Goal: Task Accomplishment & Management: Complete application form

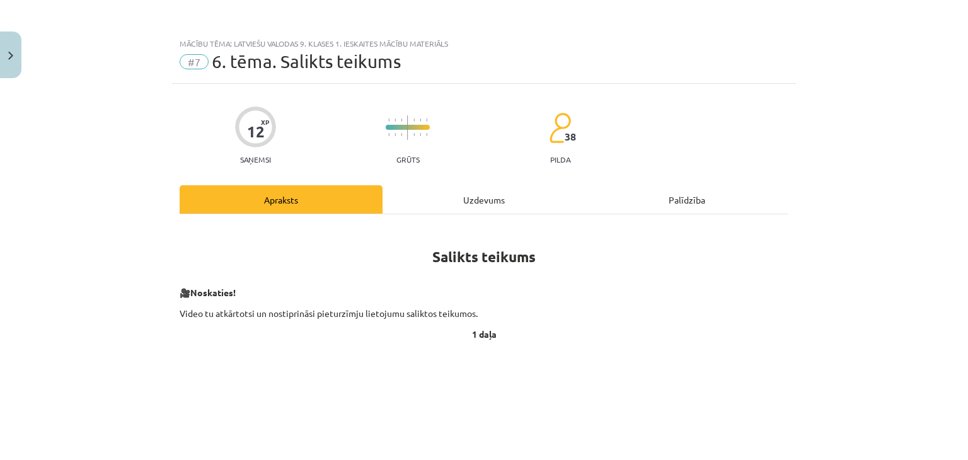
scroll to position [260, 0]
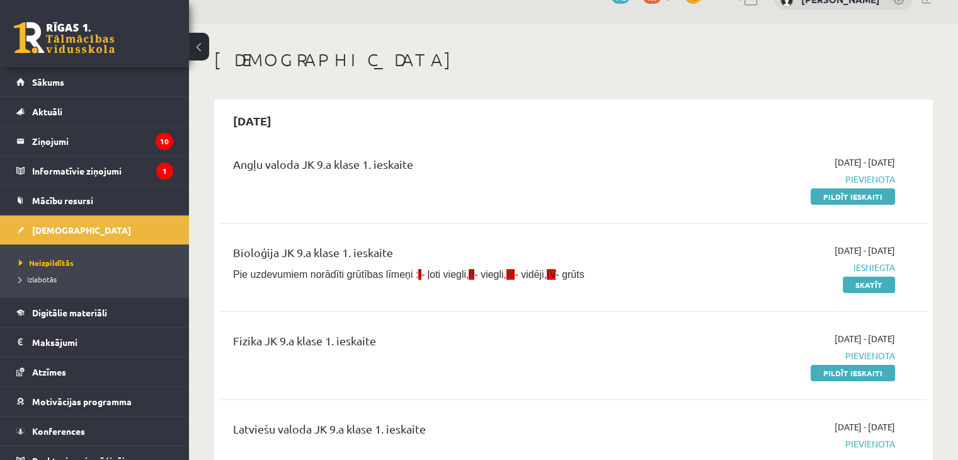
scroll to position [106, 0]
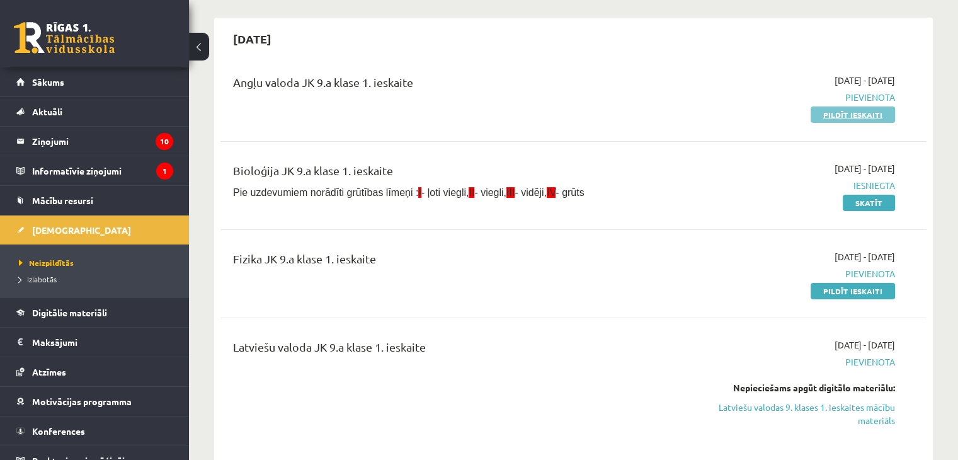
click at [843, 112] on link "Pildīt ieskaiti" at bounding box center [853, 114] width 84 height 16
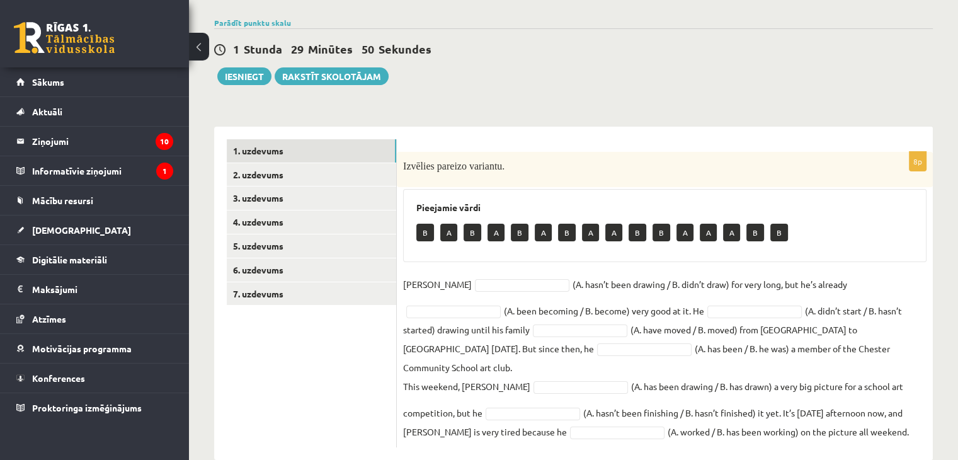
scroll to position [92, 0]
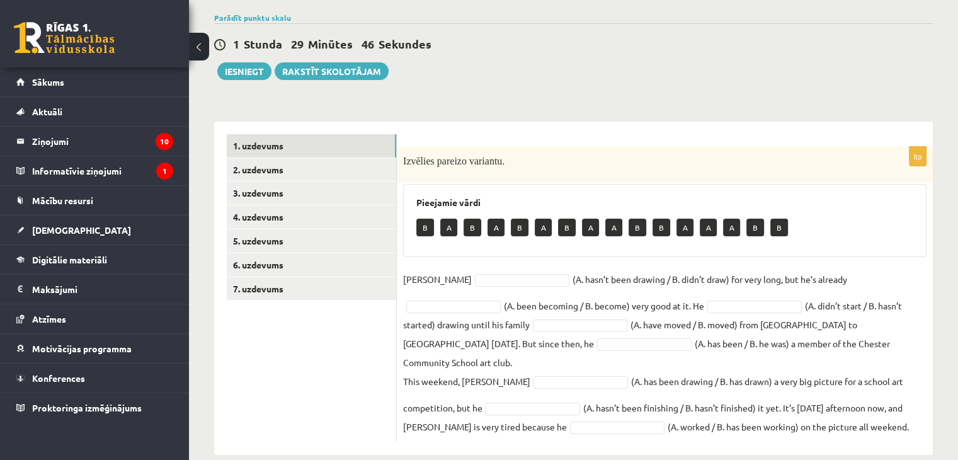
click at [424, 227] on p "B" at bounding box center [425, 228] width 18 height 18
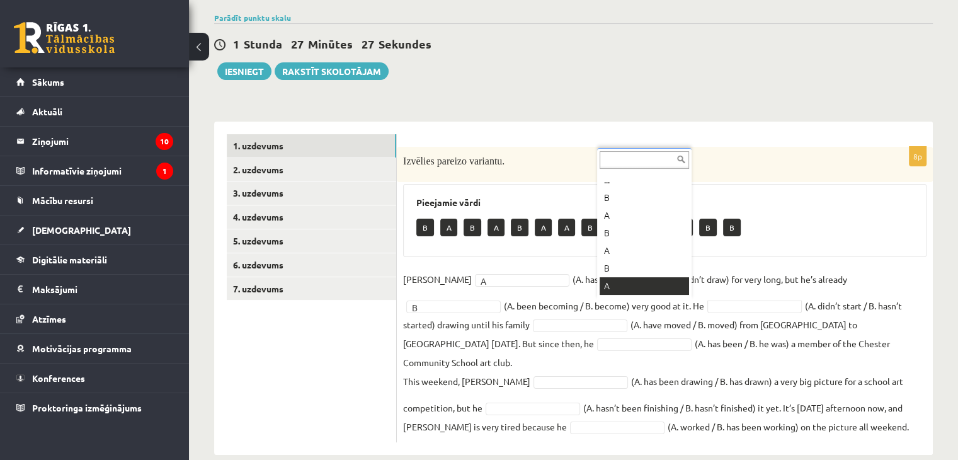
scroll to position [15, 0]
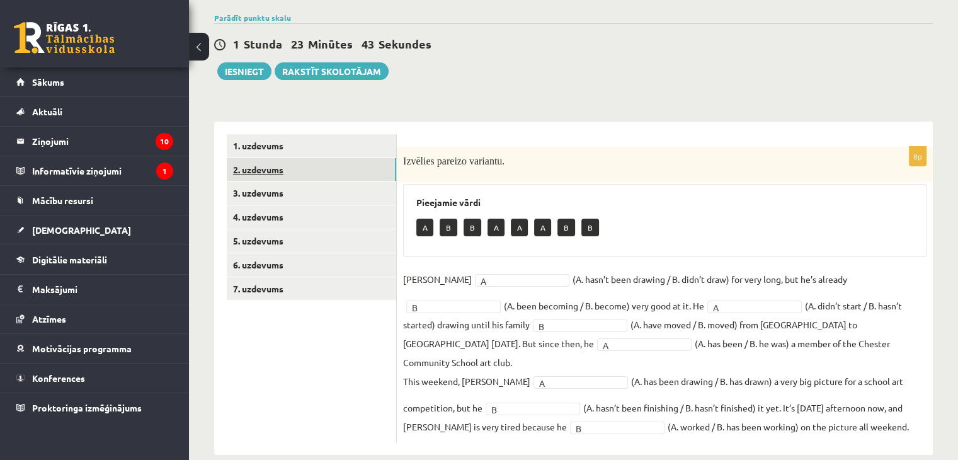
click at [256, 168] on link "2. uzdevums" at bounding box center [311, 169] width 169 height 23
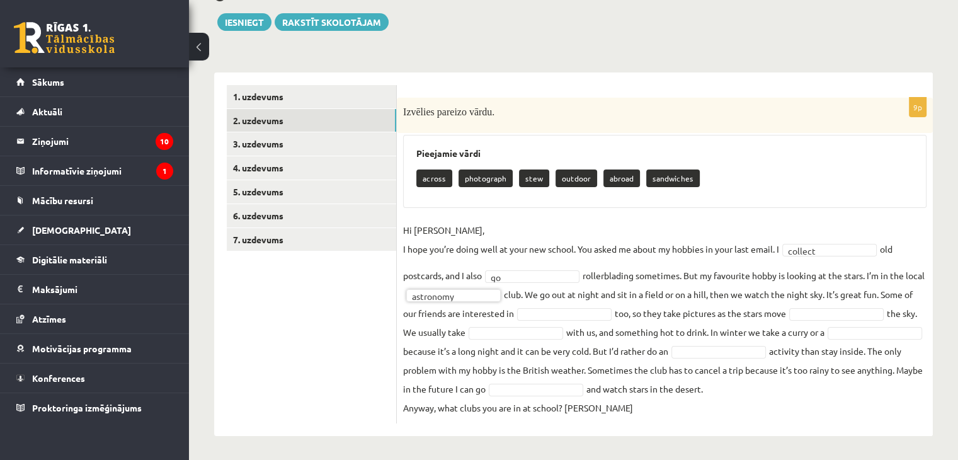
drag, startPoint x: 472, startPoint y: 438, endPoint x: 348, endPoint y: 295, distance: 189.4
click at [348, 295] on ul "1. uzdevums 2. uzdevums 3. uzdevums 4. uzdevums 5. uzdevums 6. uzdevums 7. uzde…" at bounding box center [312, 254] width 170 height 338
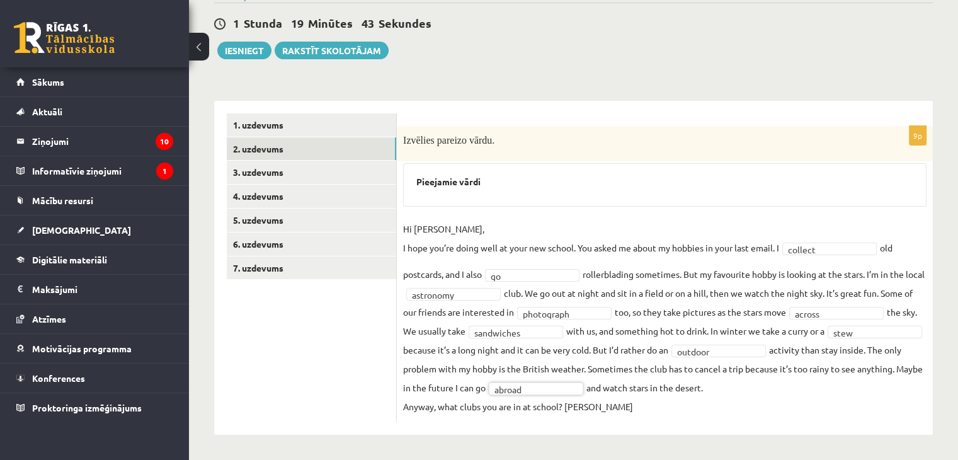
scroll to position [112, 0]
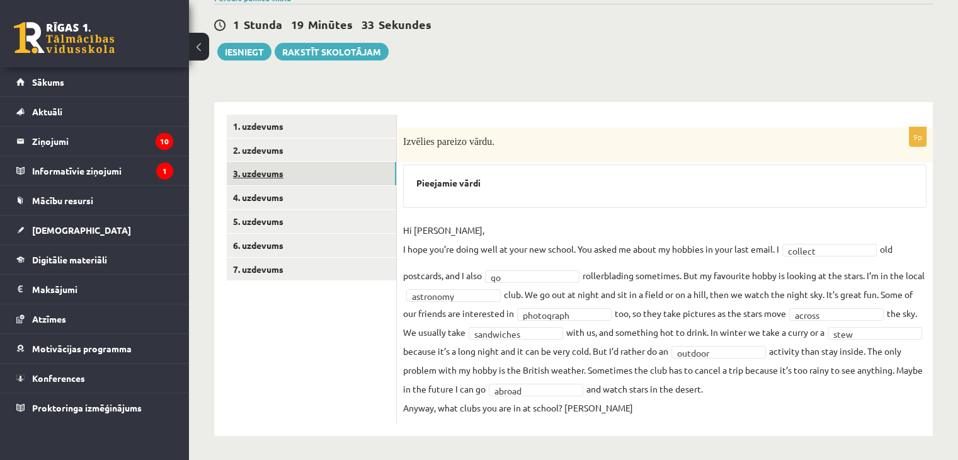
click at [297, 171] on link "3. uzdevums" at bounding box center [311, 173] width 169 height 23
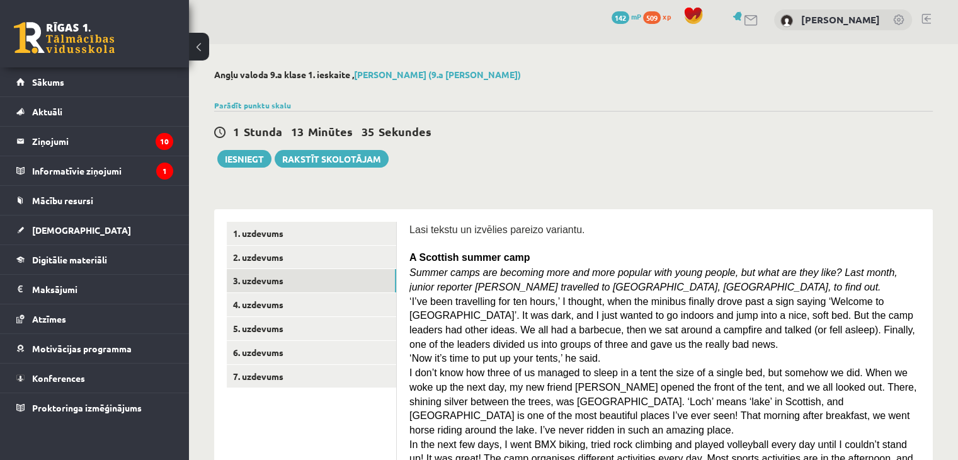
scroll to position [0, 0]
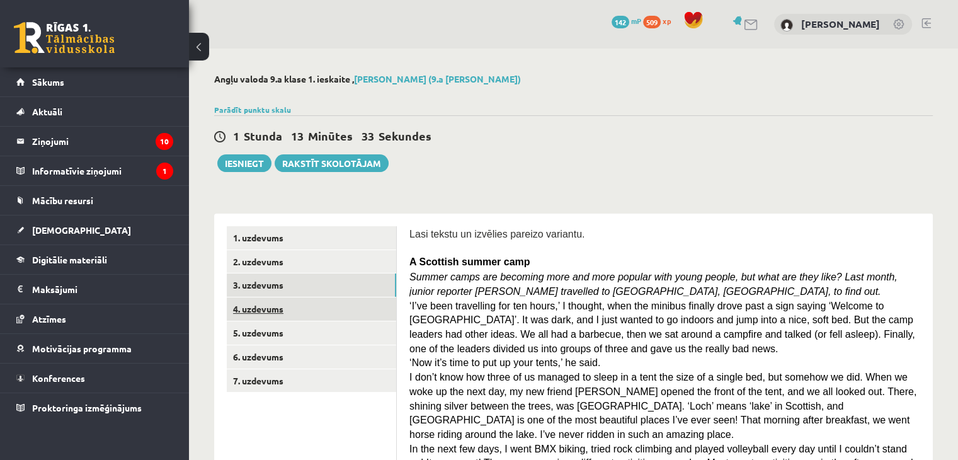
click at [280, 312] on link "4. uzdevums" at bounding box center [311, 308] width 169 height 23
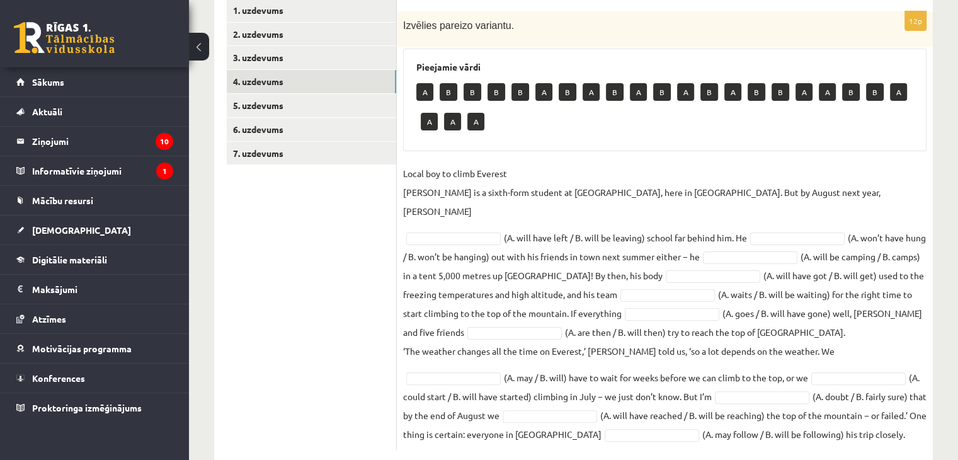
scroll to position [229, 0]
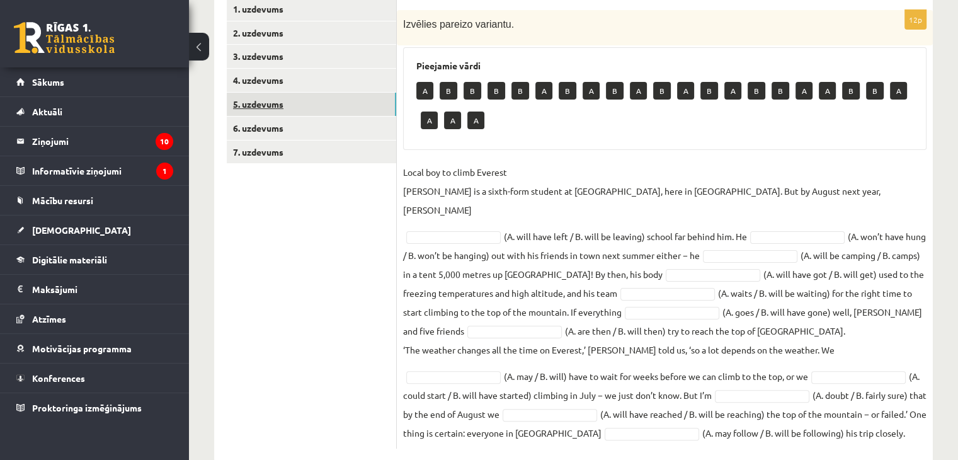
click at [267, 101] on link "5. uzdevums" at bounding box center [311, 104] width 169 height 23
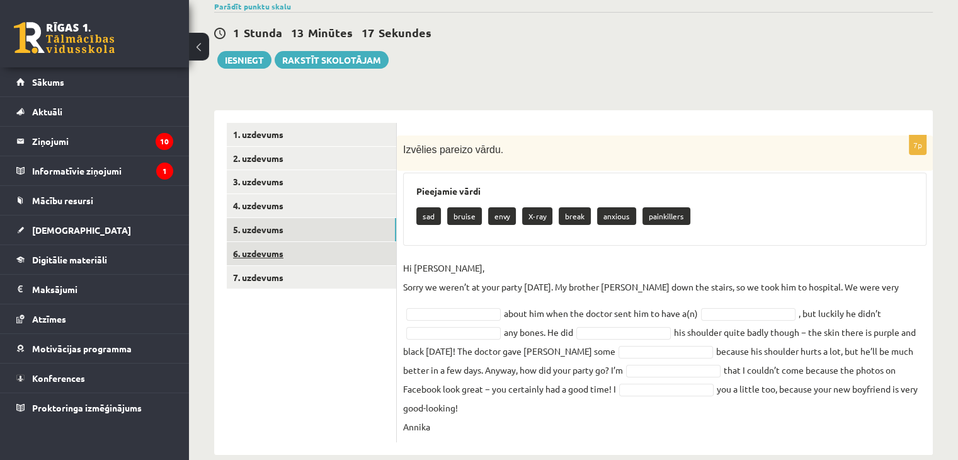
click at [292, 251] on link "6. uzdevums" at bounding box center [311, 253] width 169 height 23
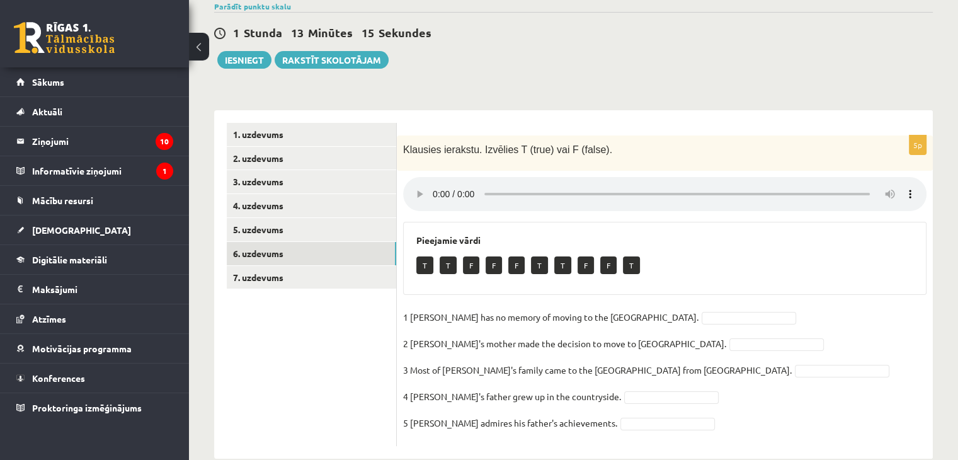
scroll to position [127, 0]
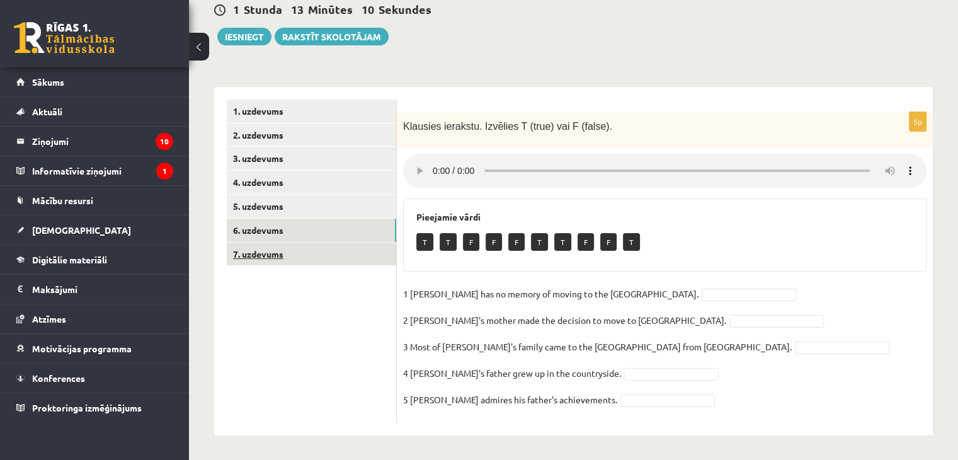
click at [265, 251] on link "7. uzdevums" at bounding box center [311, 254] width 169 height 23
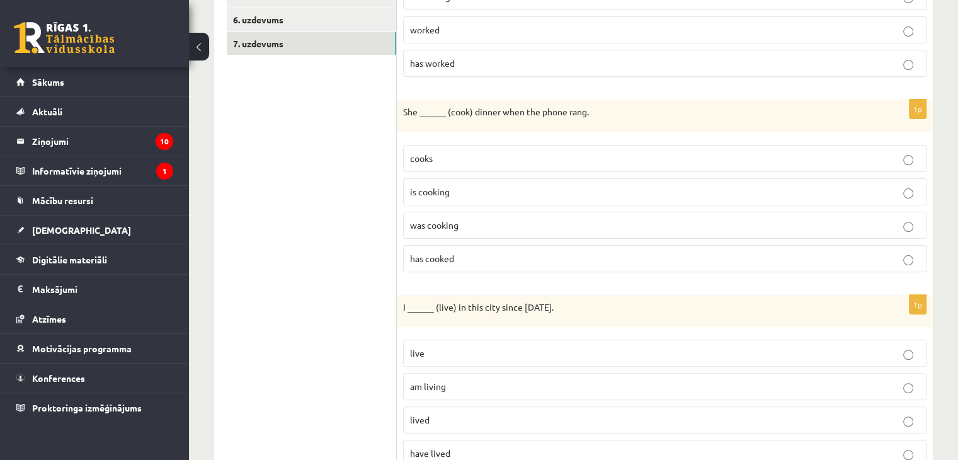
scroll to position [0, 0]
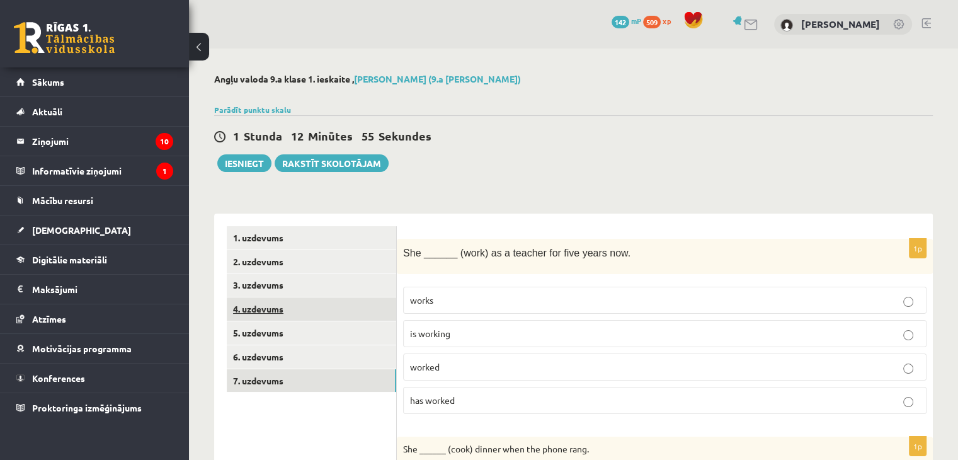
click at [271, 308] on link "4. uzdevums" at bounding box center [311, 308] width 169 height 23
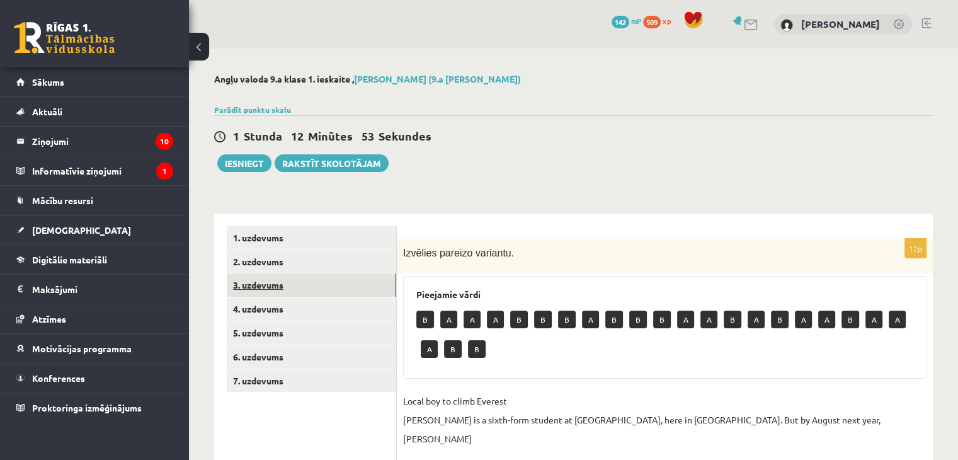
click at [275, 289] on link "3. uzdevums" at bounding box center [311, 284] width 169 height 23
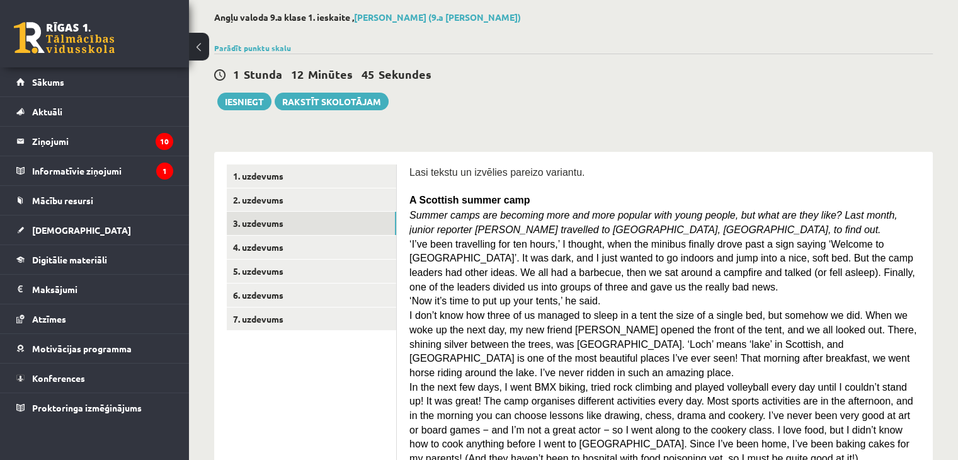
scroll to position [54, 0]
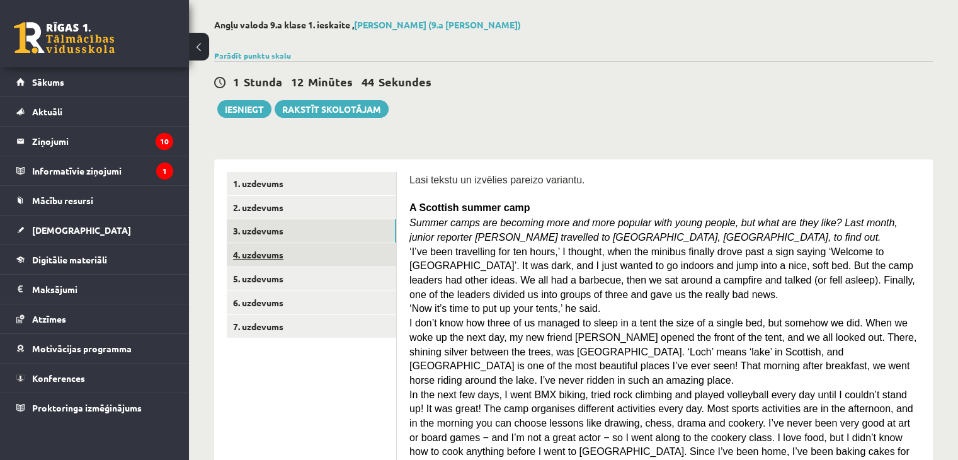
click at [276, 258] on link "4. uzdevums" at bounding box center [311, 254] width 169 height 23
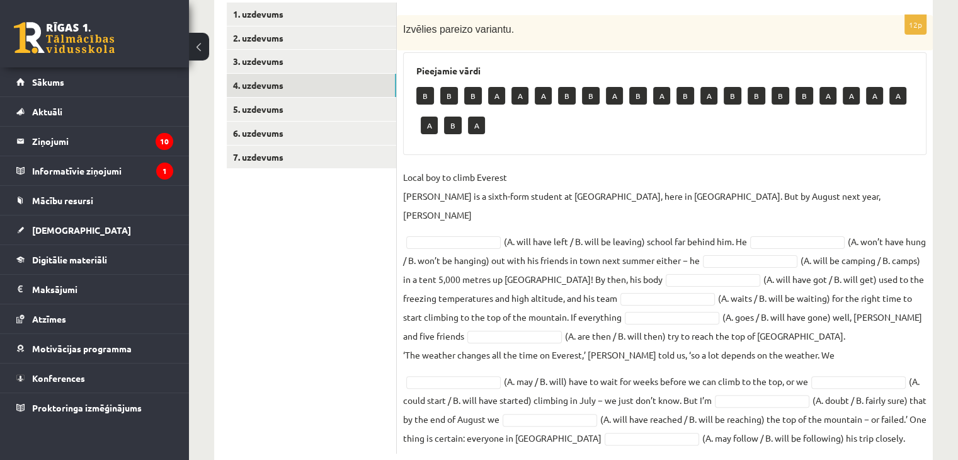
scroll to position [235, 0]
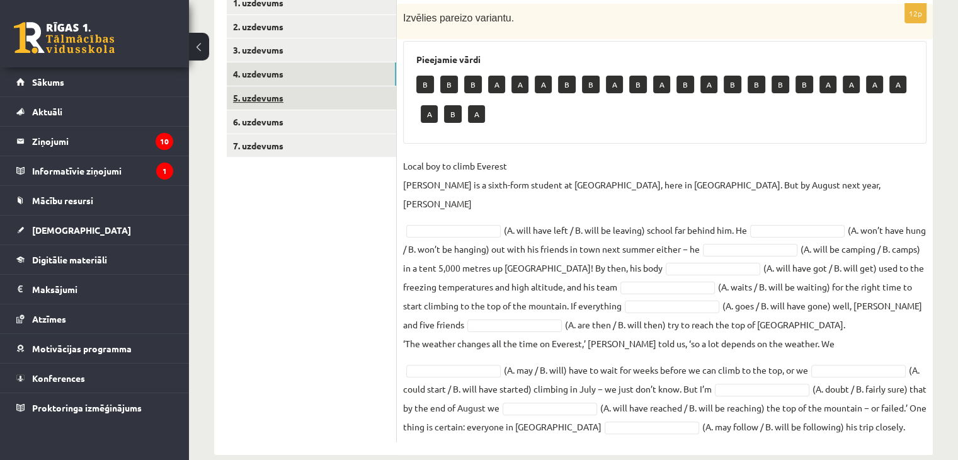
click at [270, 96] on link "5. uzdevums" at bounding box center [311, 97] width 169 height 23
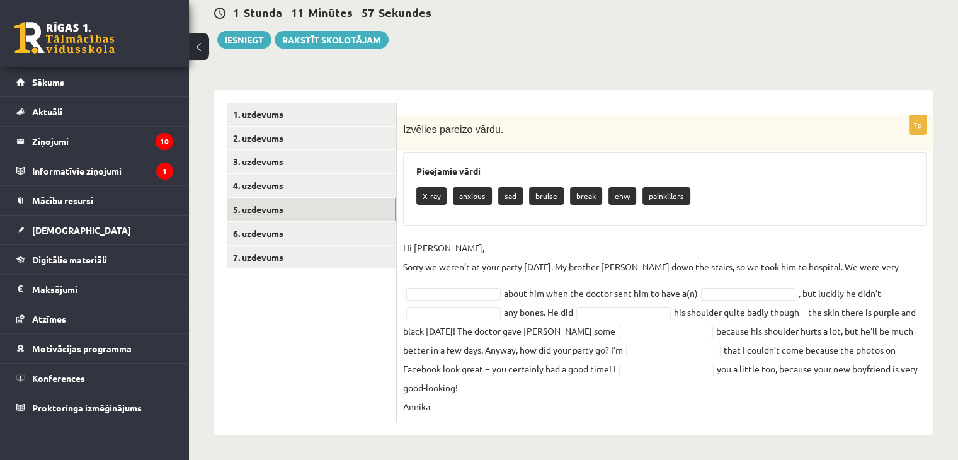
scroll to position [103, 0]
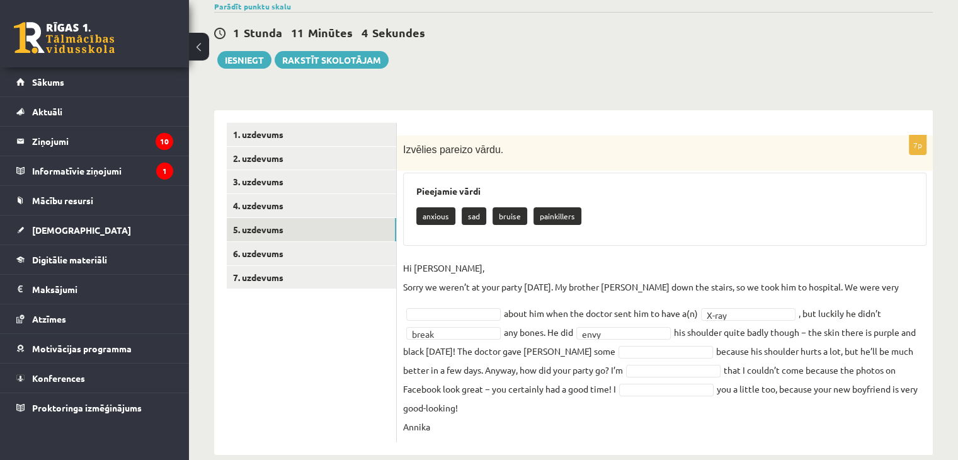
drag, startPoint x: 597, startPoint y: 294, endPoint x: 887, endPoint y: 79, distance: 360.4
click at [887, 79] on div "**********" at bounding box center [573, 212] width 769 height 535
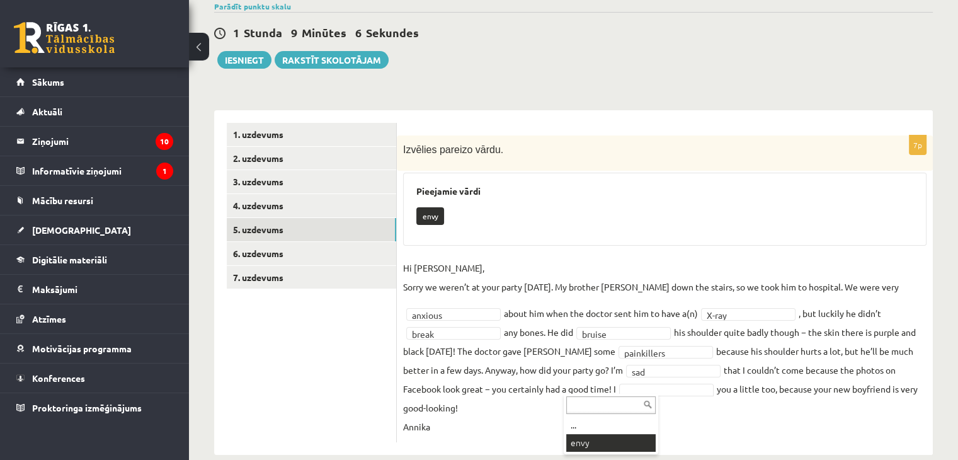
scroll to position [74, 0]
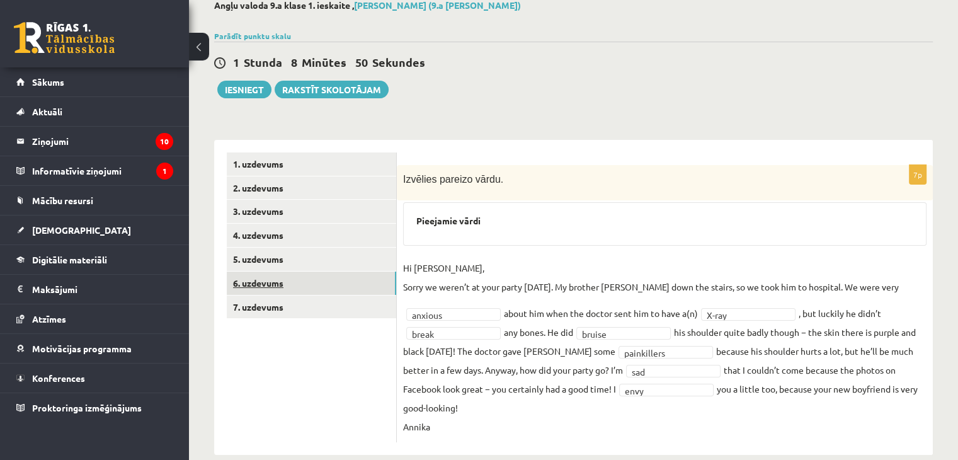
click at [294, 279] on link "6. uzdevums" at bounding box center [311, 283] width 169 height 23
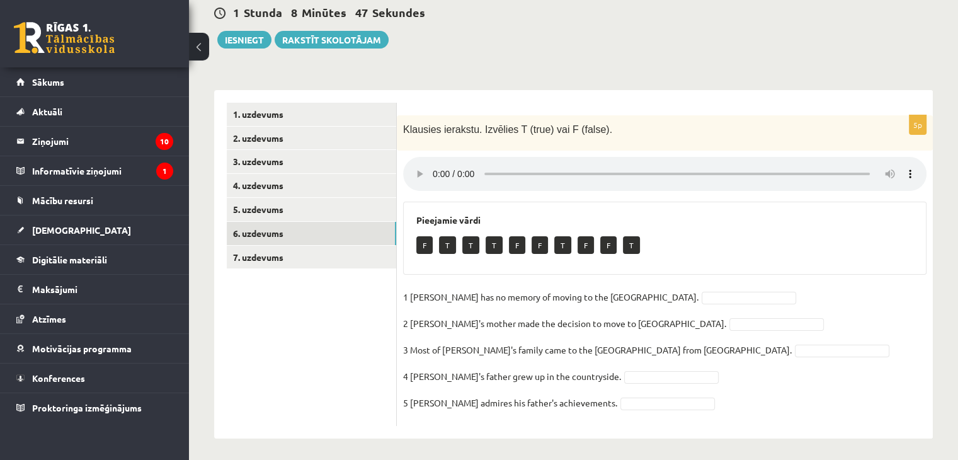
scroll to position [127, 0]
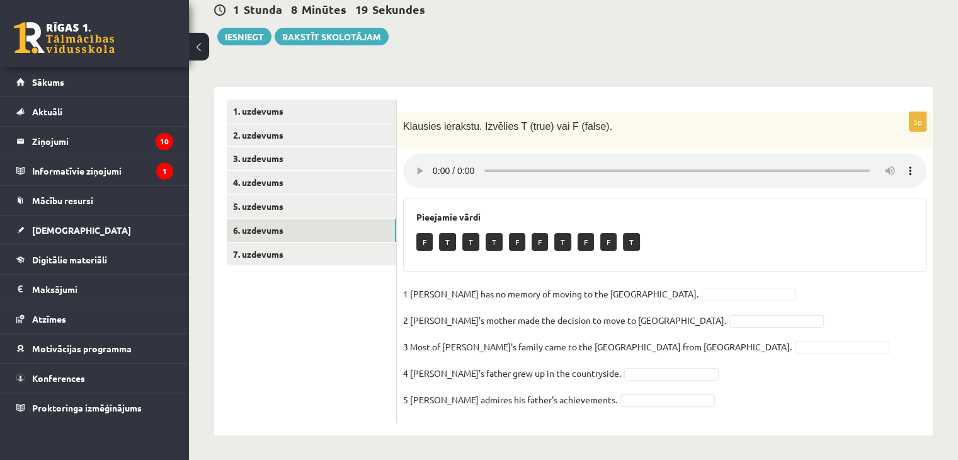
click at [806, 14] on div "1 [PERSON_NAME] 8 Minūtes 19 Sekundes" at bounding box center [573, 10] width 719 height 16
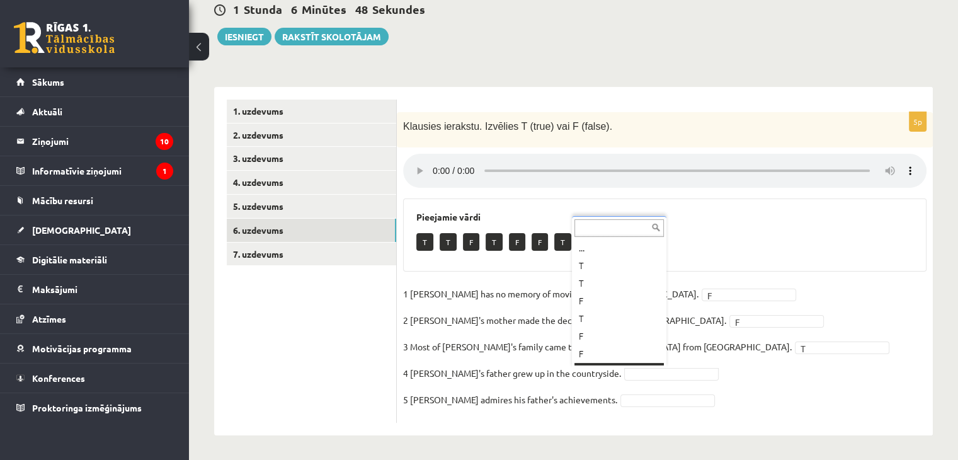
scroll to position [15, 0]
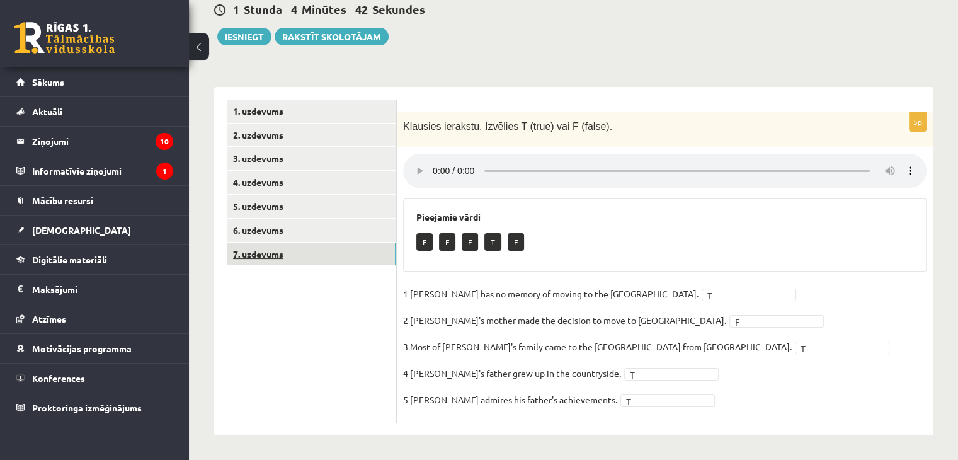
click at [248, 257] on link "7. uzdevums" at bounding box center [311, 254] width 169 height 23
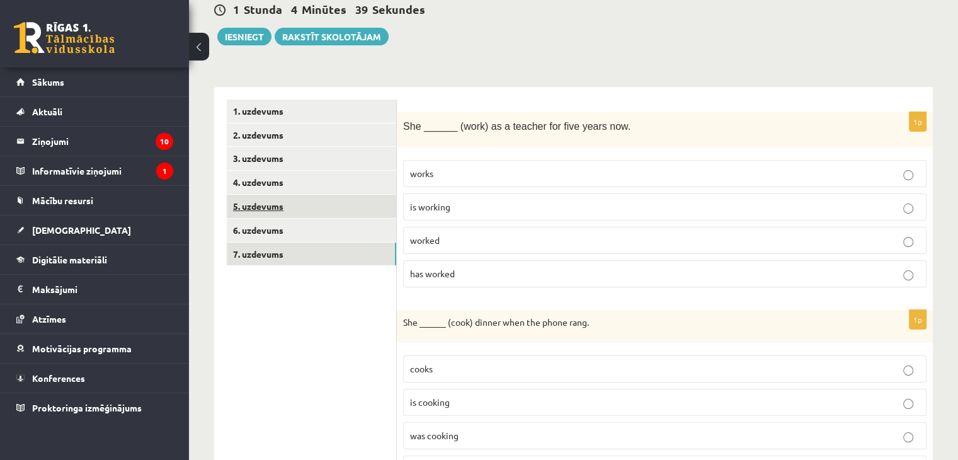
click at [254, 206] on link "5. uzdevums" at bounding box center [311, 206] width 169 height 23
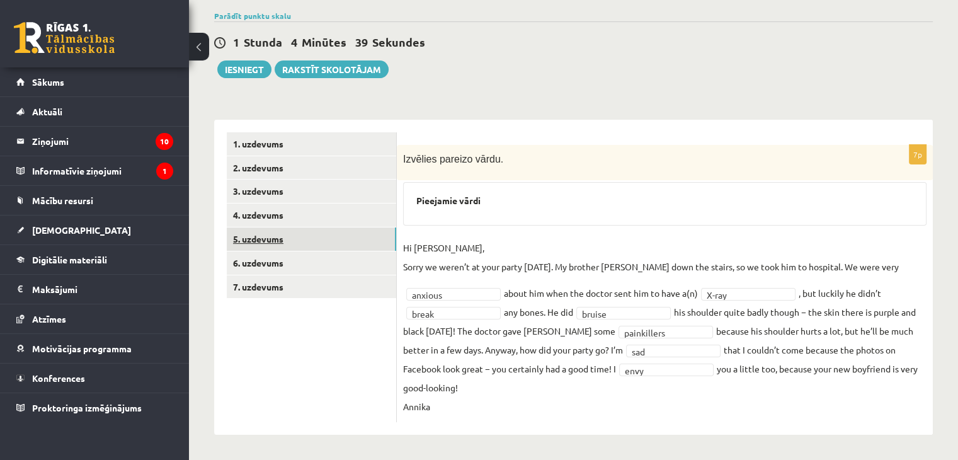
scroll to position [74, 0]
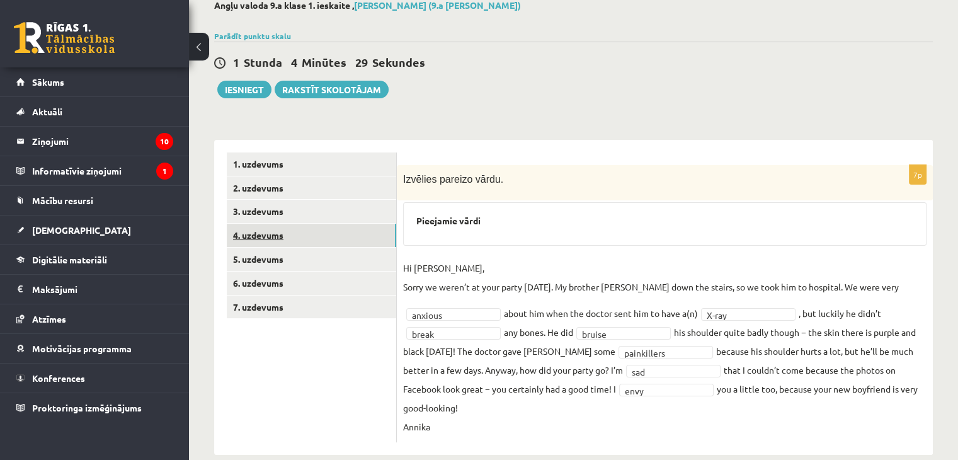
click at [291, 232] on link "4. uzdevums" at bounding box center [311, 235] width 169 height 23
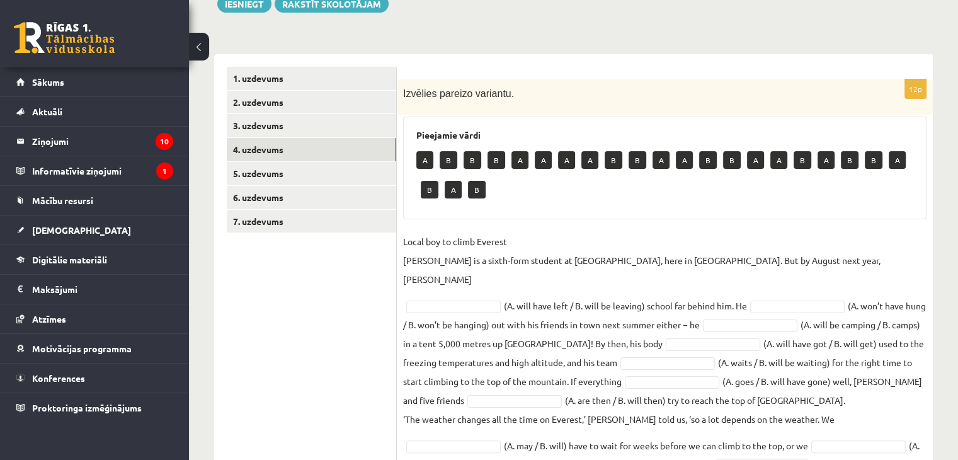
scroll to position [156, 0]
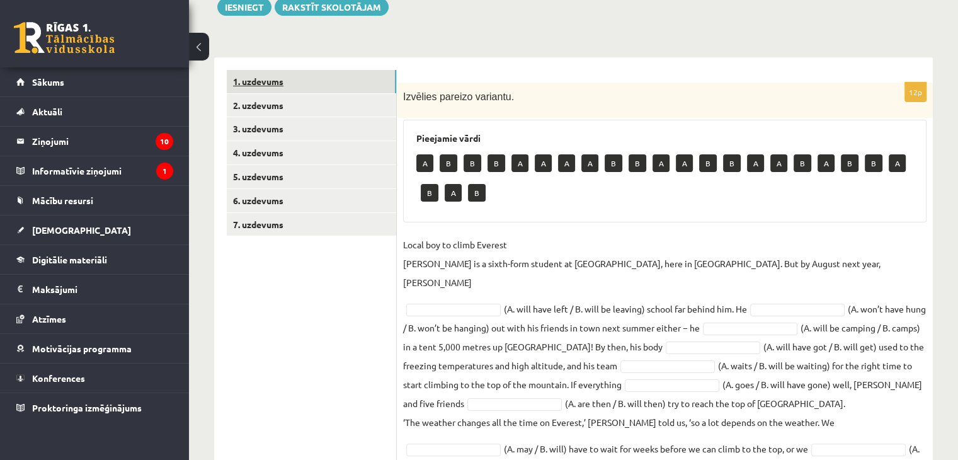
click at [297, 77] on link "1. uzdevums" at bounding box center [311, 81] width 169 height 23
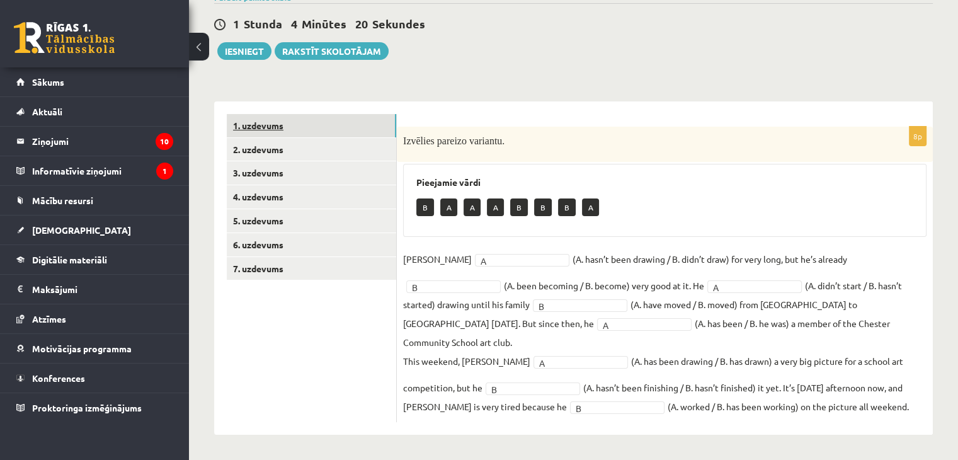
scroll to position [92, 0]
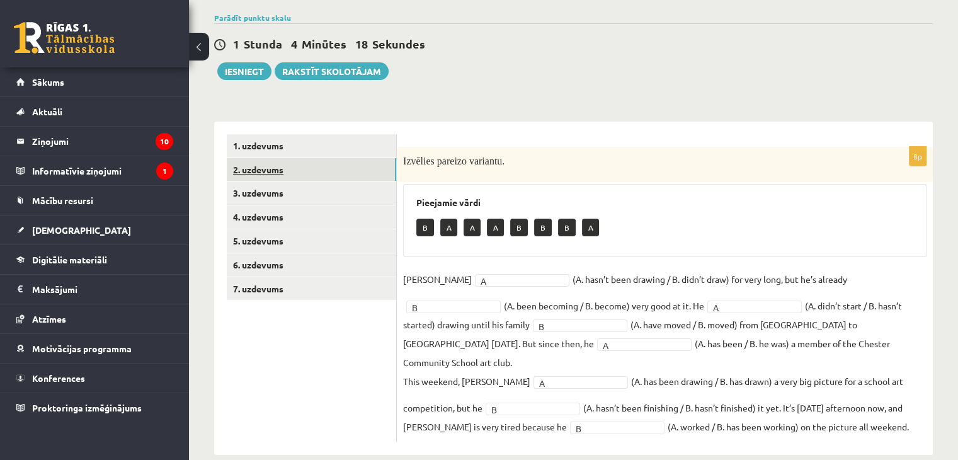
click at [261, 176] on link "2. uzdevums" at bounding box center [311, 169] width 169 height 23
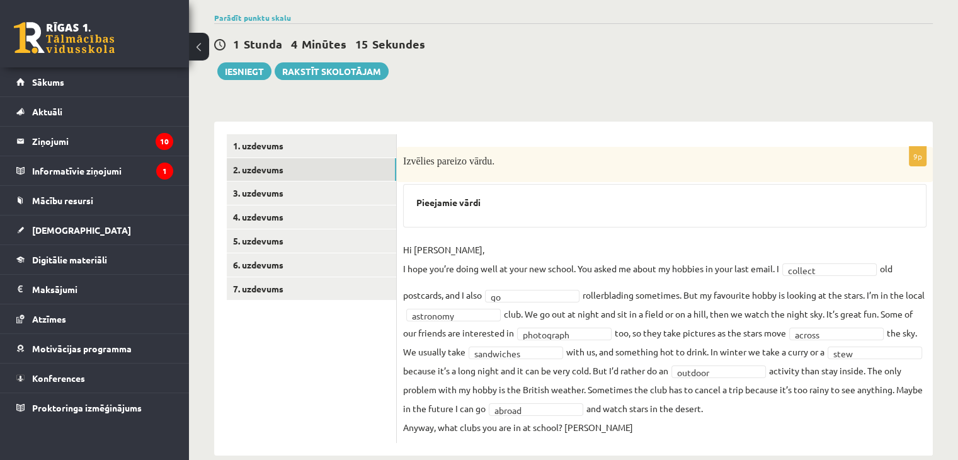
scroll to position [112, 0]
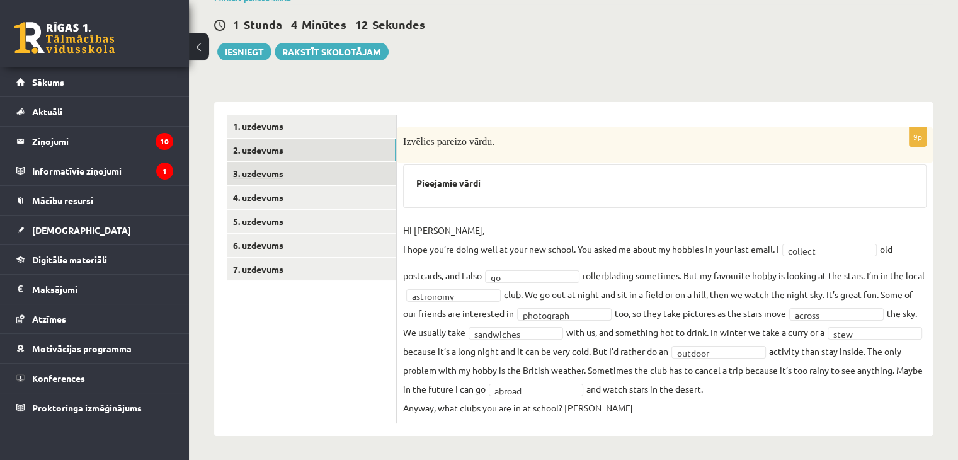
click at [302, 173] on link "3. uzdevums" at bounding box center [311, 173] width 169 height 23
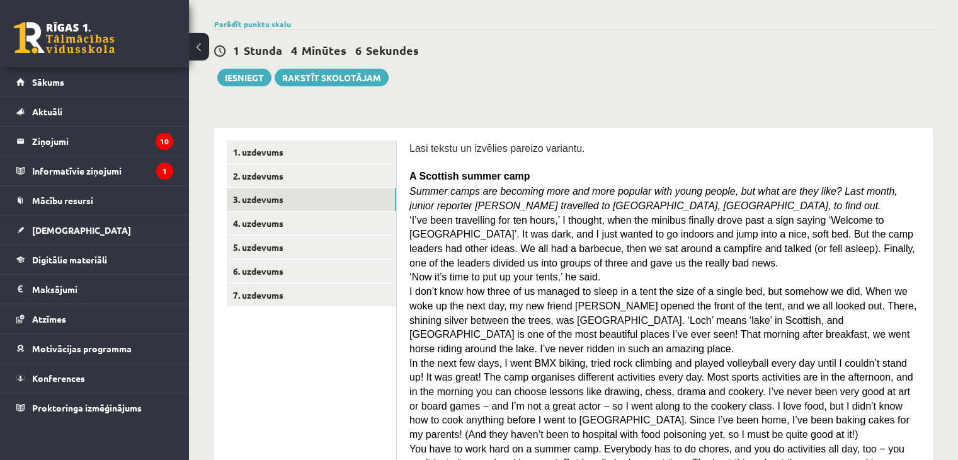
scroll to position [0, 0]
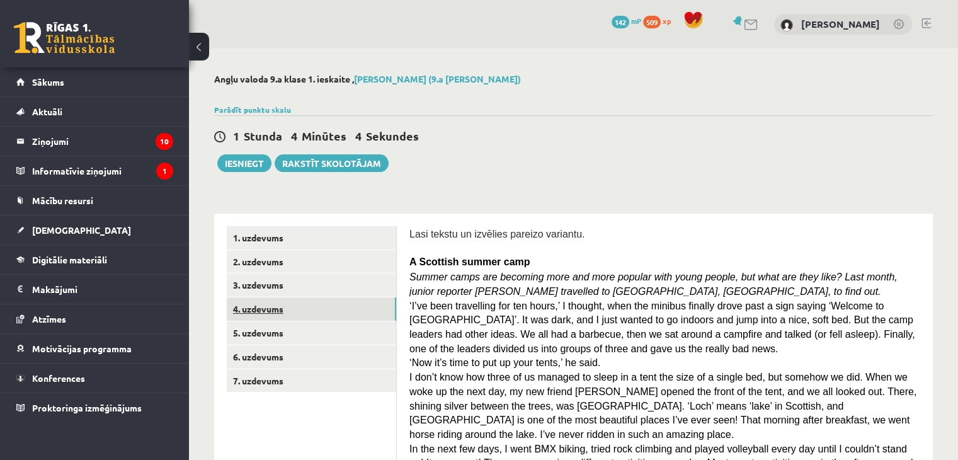
click at [265, 312] on link "4. uzdevums" at bounding box center [311, 308] width 169 height 23
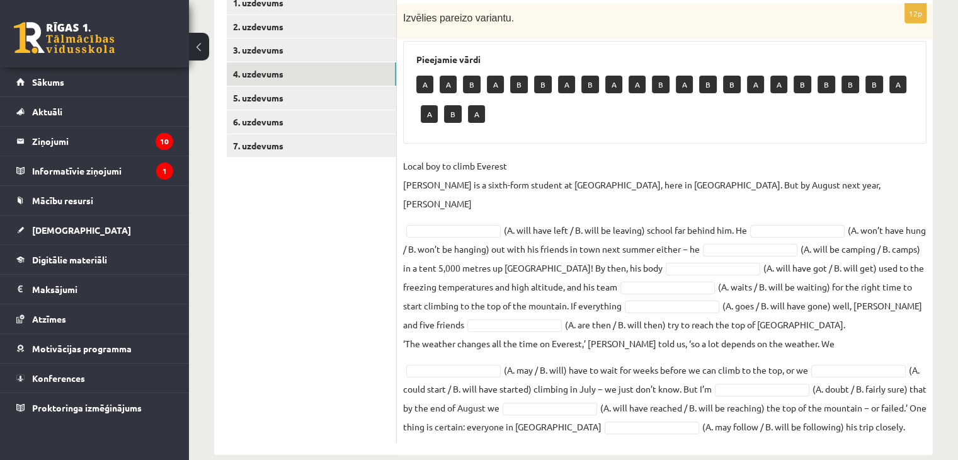
scroll to position [186, 0]
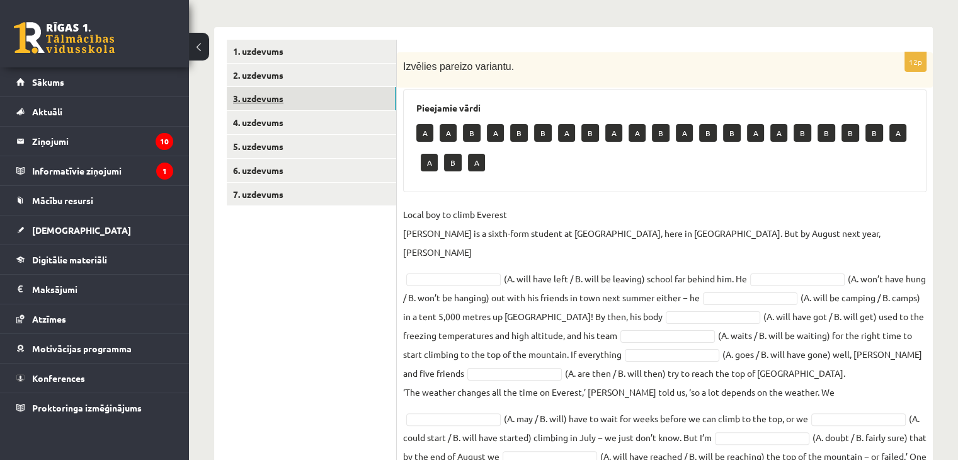
click at [263, 95] on link "3. uzdevums" at bounding box center [311, 98] width 169 height 23
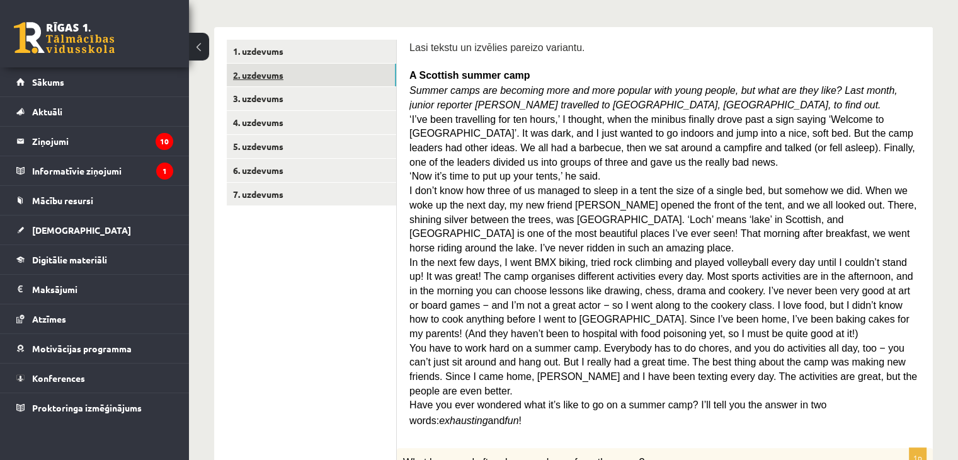
click at [268, 83] on link "2. uzdevums" at bounding box center [311, 75] width 169 height 23
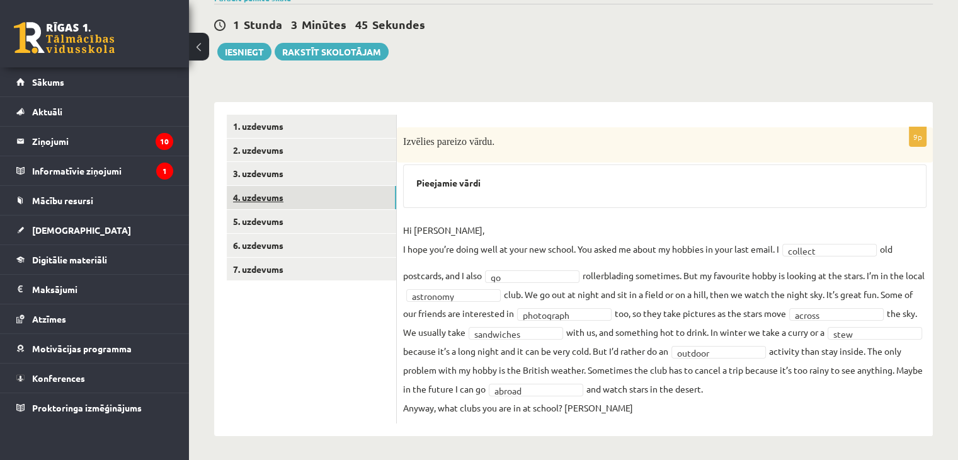
click at [304, 198] on link "4. uzdevums" at bounding box center [311, 197] width 169 height 23
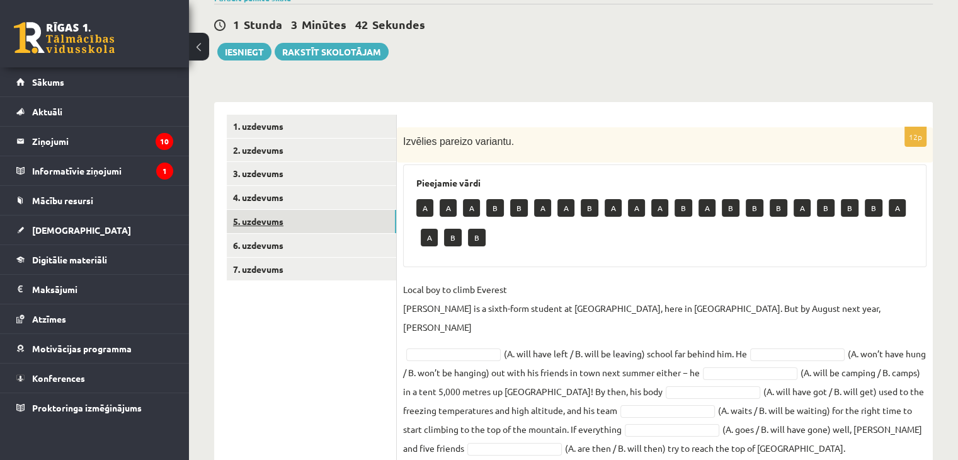
click at [265, 223] on link "5. uzdevums" at bounding box center [311, 221] width 169 height 23
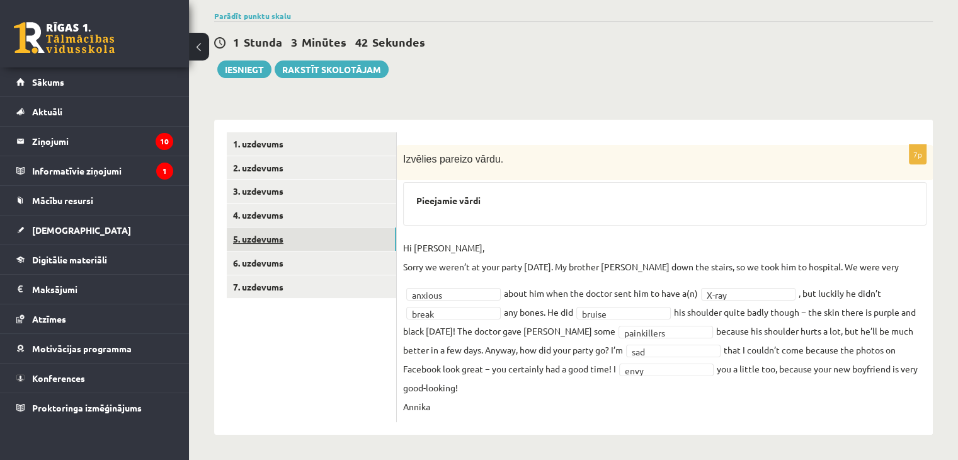
scroll to position [74, 0]
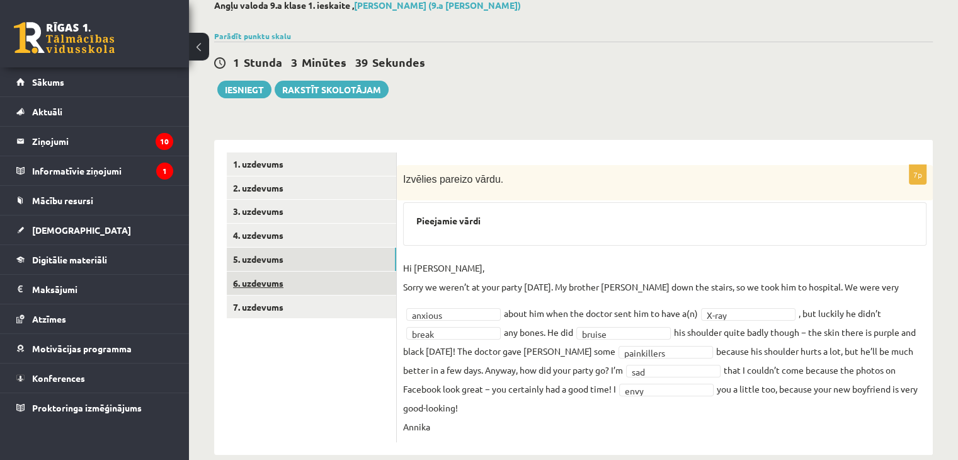
click at [302, 276] on link "6. uzdevums" at bounding box center [311, 283] width 169 height 23
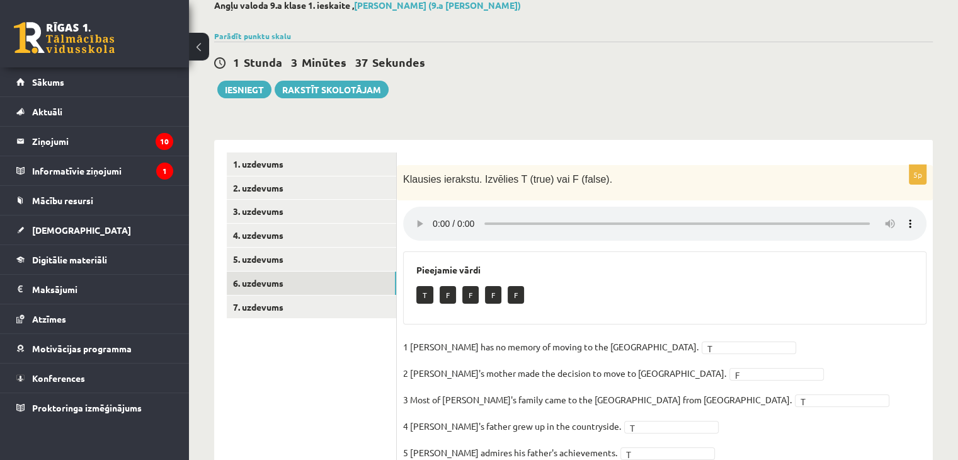
scroll to position [127, 0]
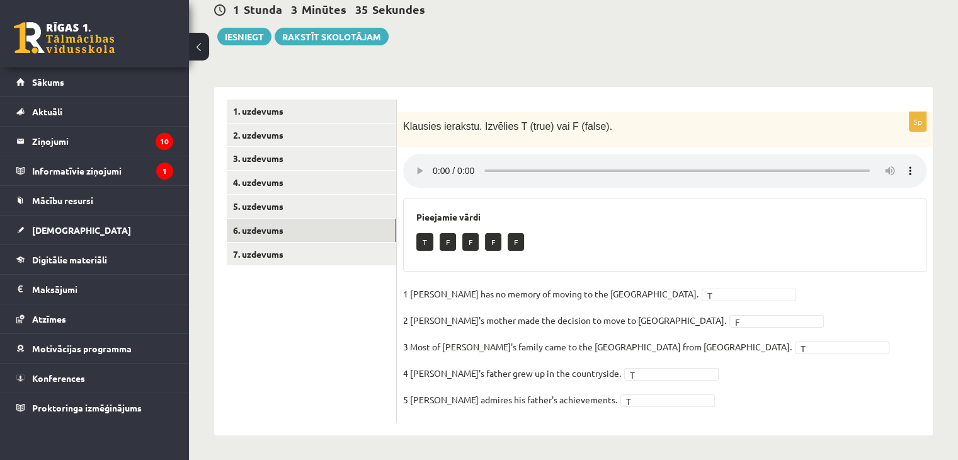
click at [301, 265] on ul "1. uzdevums 2. uzdevums 3. uzdevums 4. uzdevums 5. uzdevums 6. uzdevums 7. uzde…" at bounding box center [312, 261] width 170 height 323
click at [300, 258] on link "7. uzdevums" at bounding box center [311, 254] width 169 height 23
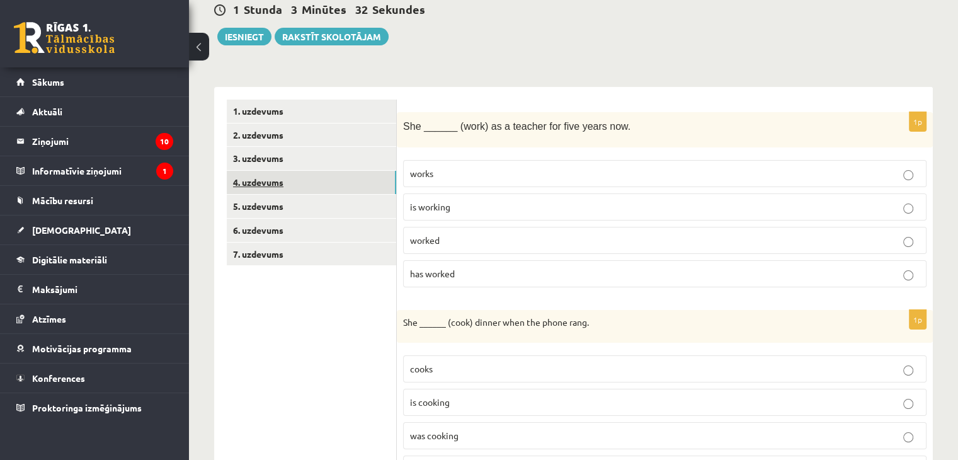
click at [282, 183] on link "4. uzdevums" at bounding box center [311, 182] width 169 height 23
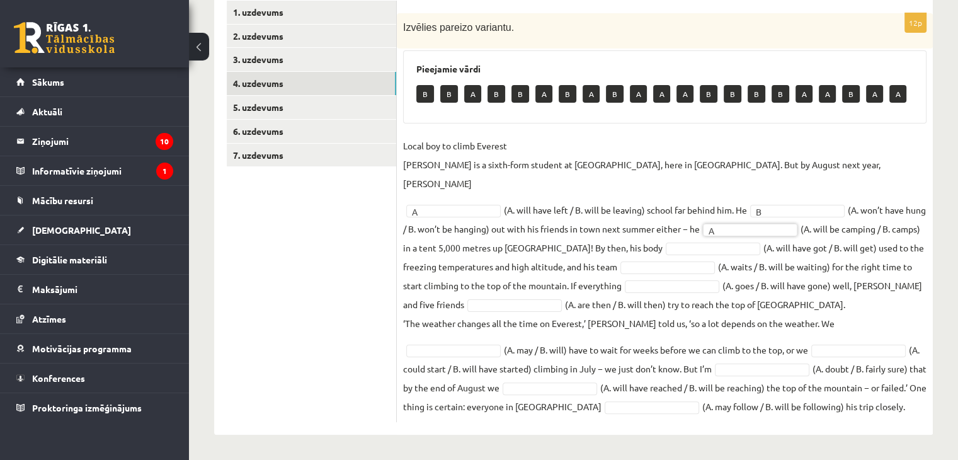
scroll to position [205, 0]
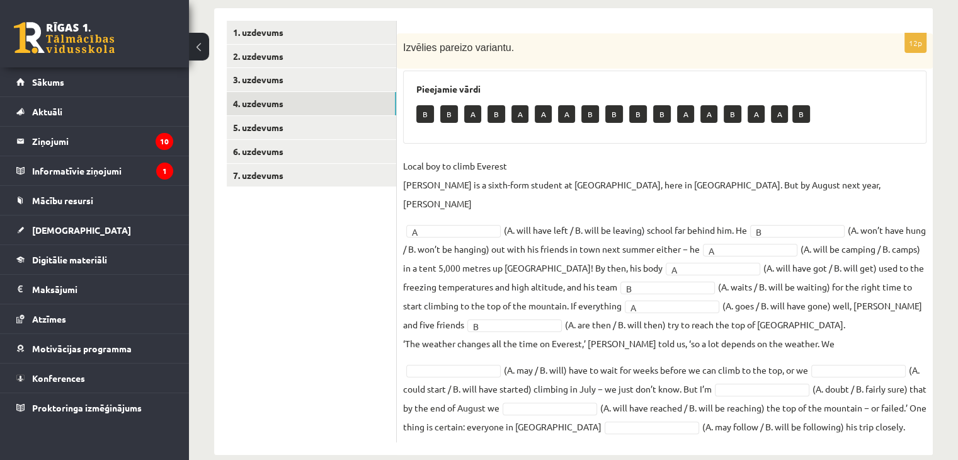
click at [827, 316] on fieldset "Local boy to climb Everest [PERSON_NAME] is a sixth-form student at [GEOGRAPHIC…" at bounding box center [665, 296] width 524 height 280
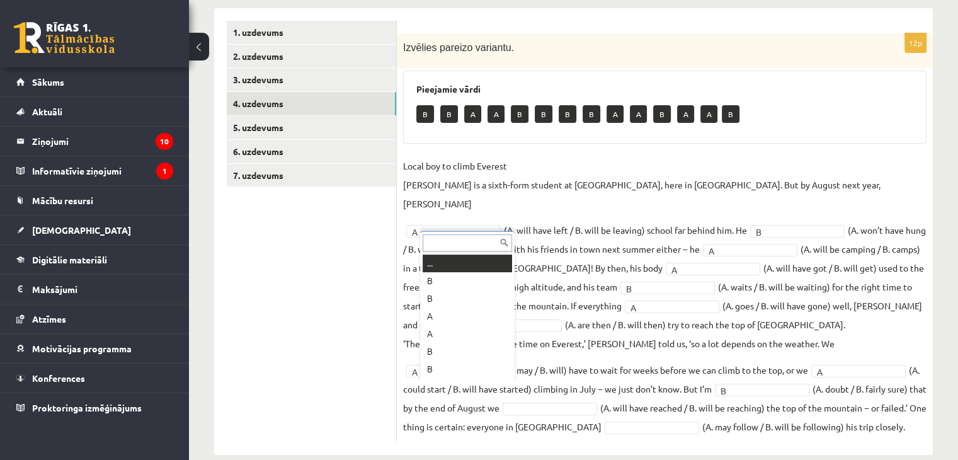
scroll to position [15, 0]
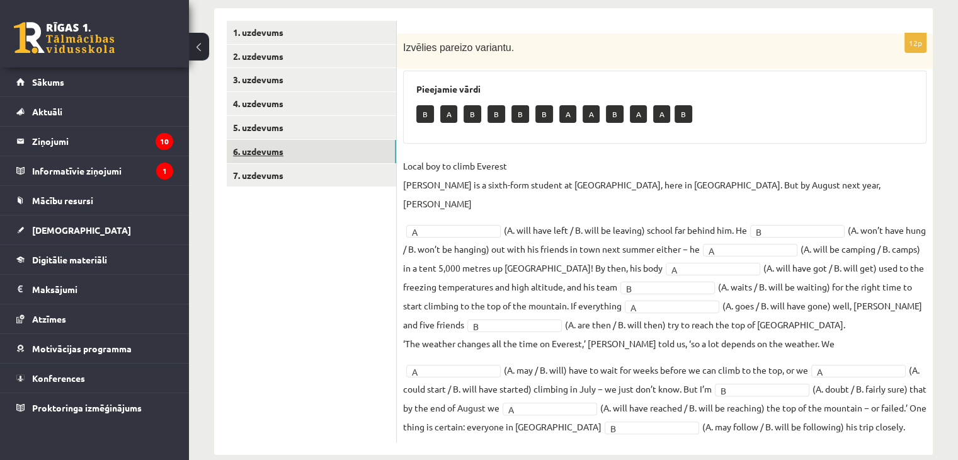
click at [280, 153] on link "6. uzdevums" at bounding box center [311, 151] width 169 height 23
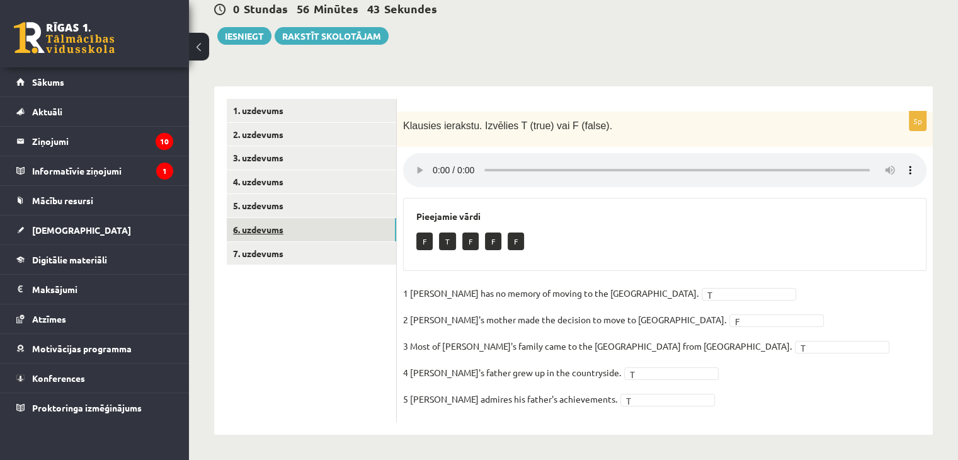
scroll to position [127, 0]
click at [275, 256] on link "7. uzdevums" at bounding box center [311, 254] width 169 height 23
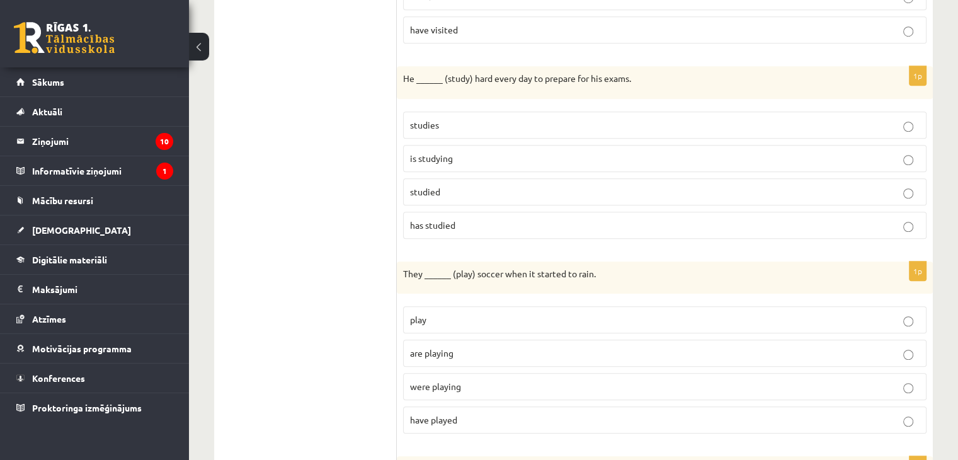
scroll to position [946, 0]
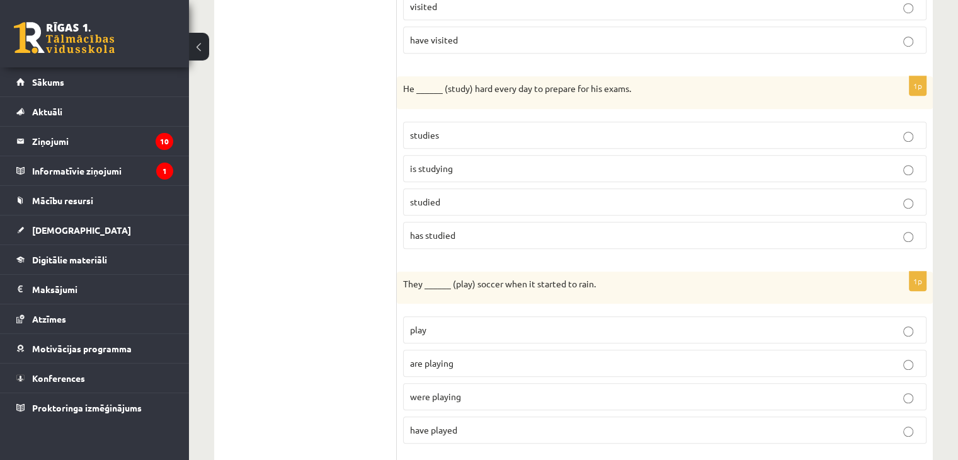
click at [914, 132] on p "studies" at bounding box center [665, 135] width 510 height 13
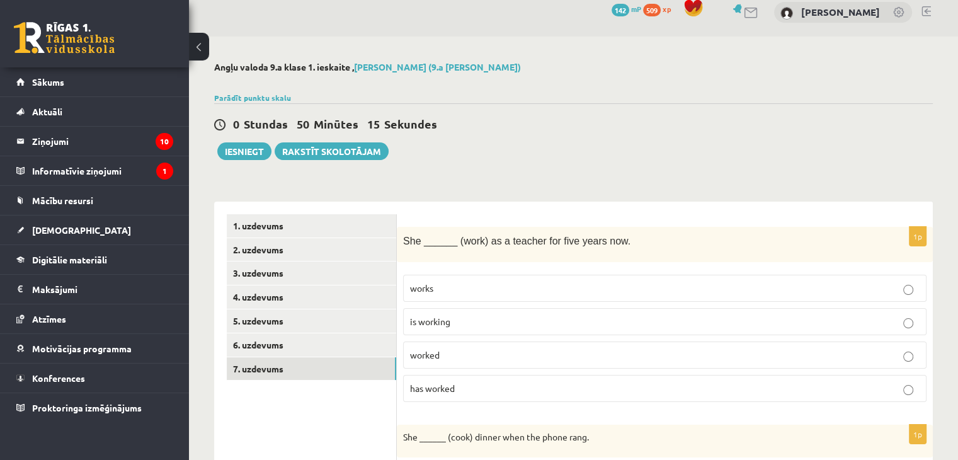
scroll to position [17, 0]
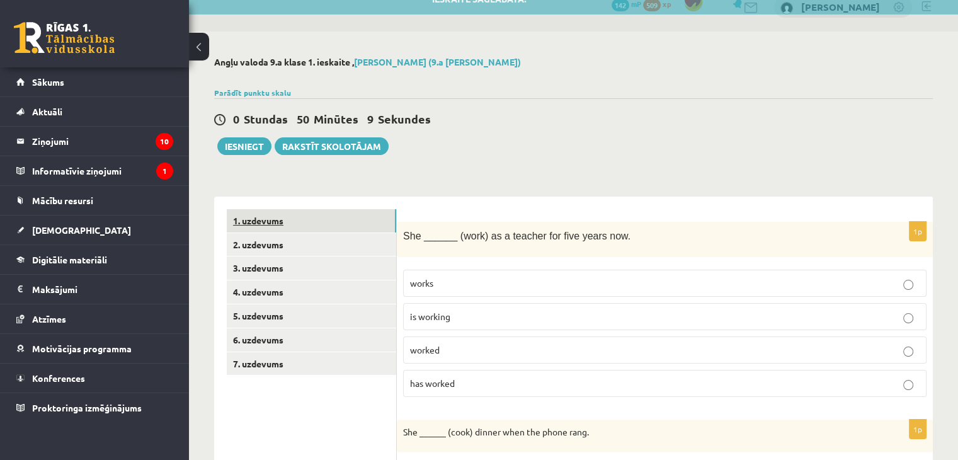
click at [244, 226] on link "1. uzdevums" at bounding box center [311, 220] width 169 height 23
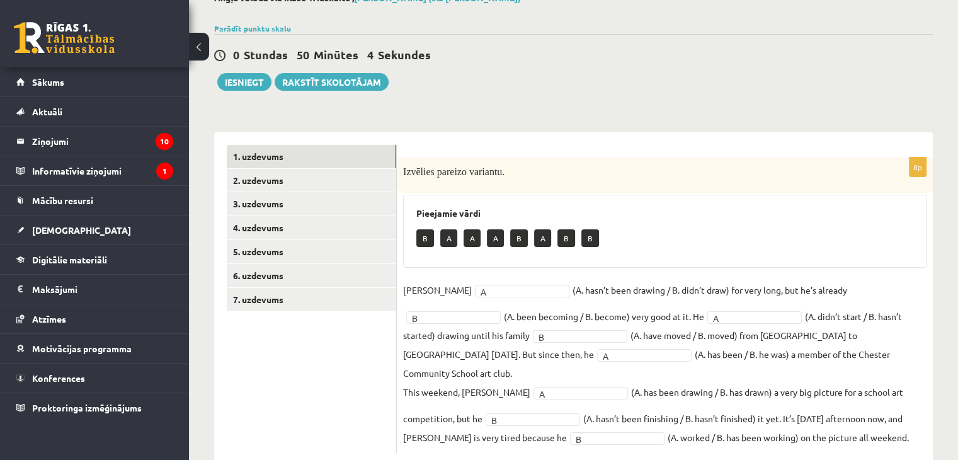
scroll to position [92, 0]
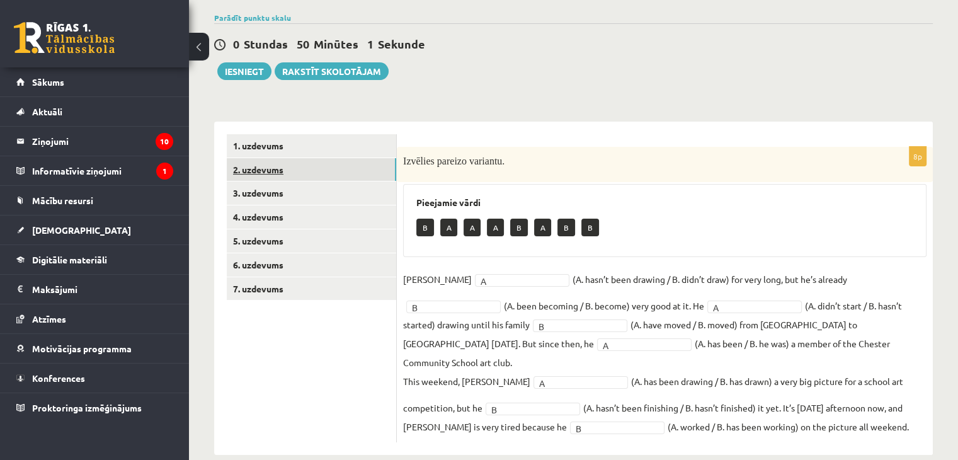
click at [280, 171] on link "2. uzdevums" at bounding box center [311, 169] width 169 height 23
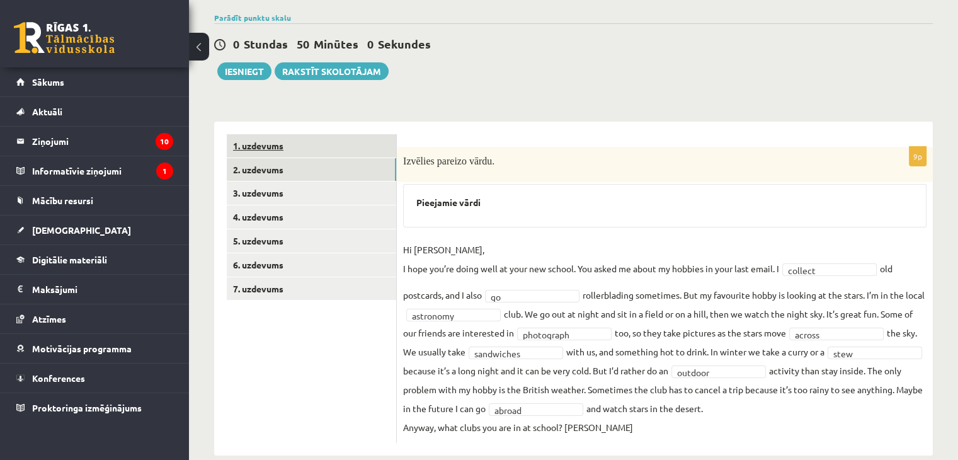
click at [282, 144] on link "1. uzdevums" at bounding box center [311, 145] width 169 height 23
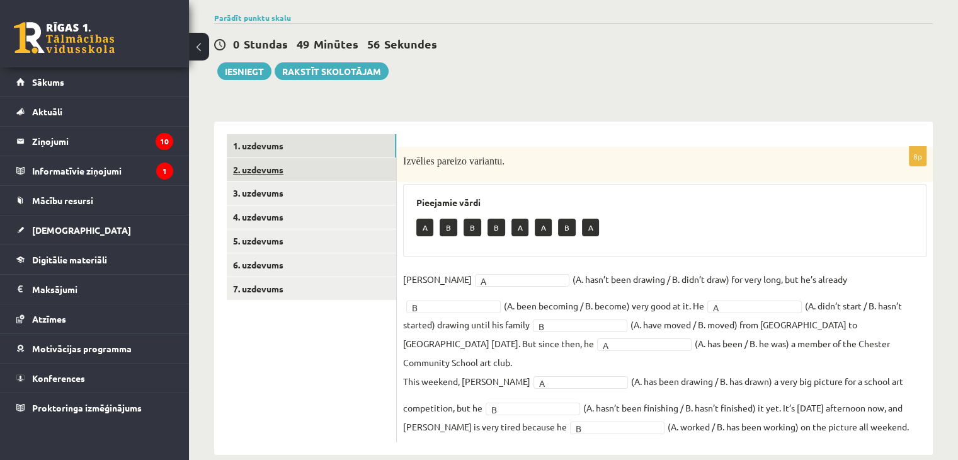
click at [275, 172] on link "2. uzdevums" at bounding box center [311, 169] width 169 height 23
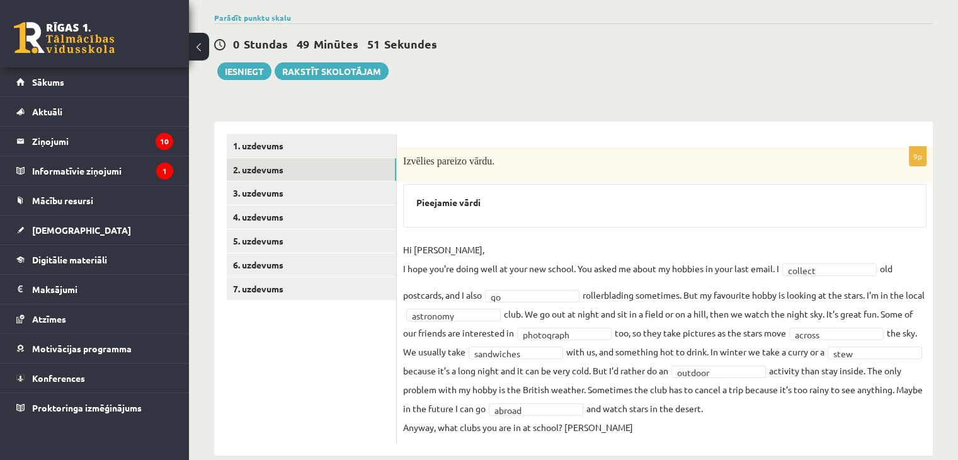
scroll to position [112, 0]
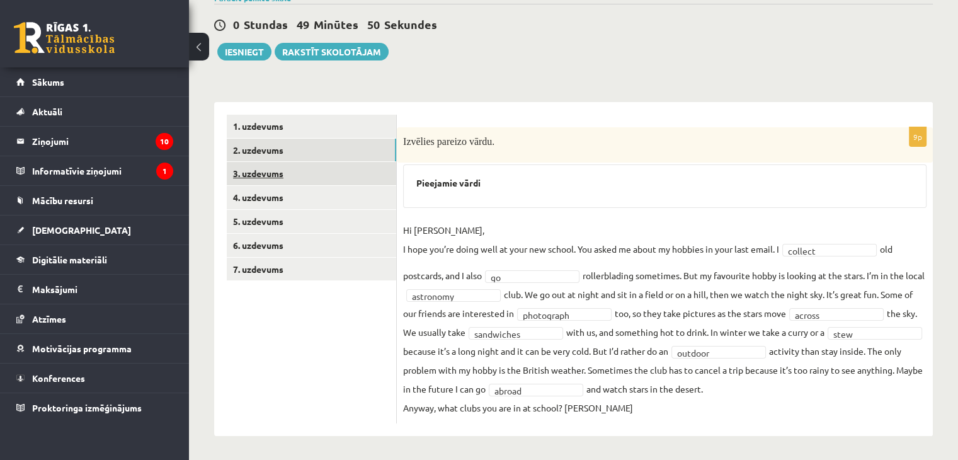
click at [338, 168] on link "3. uzdevums" at bounding box center [311, 173] width 169 height 23
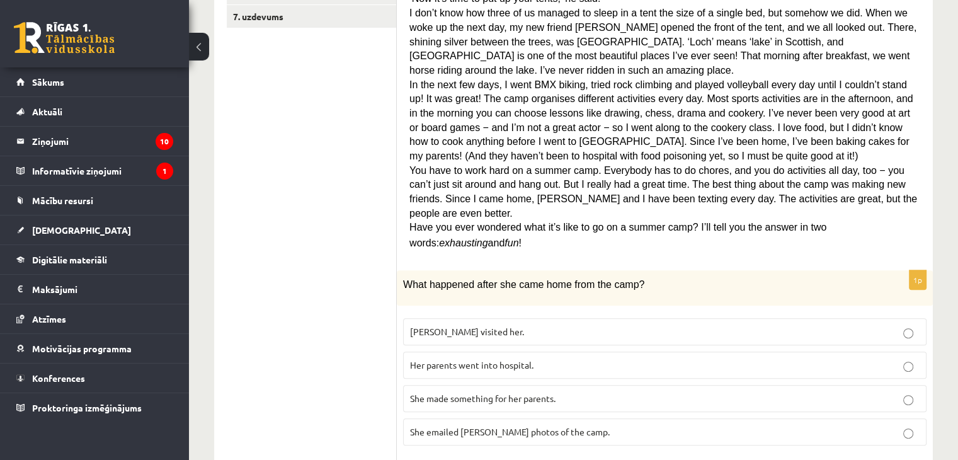
scroll to position [0, 0]
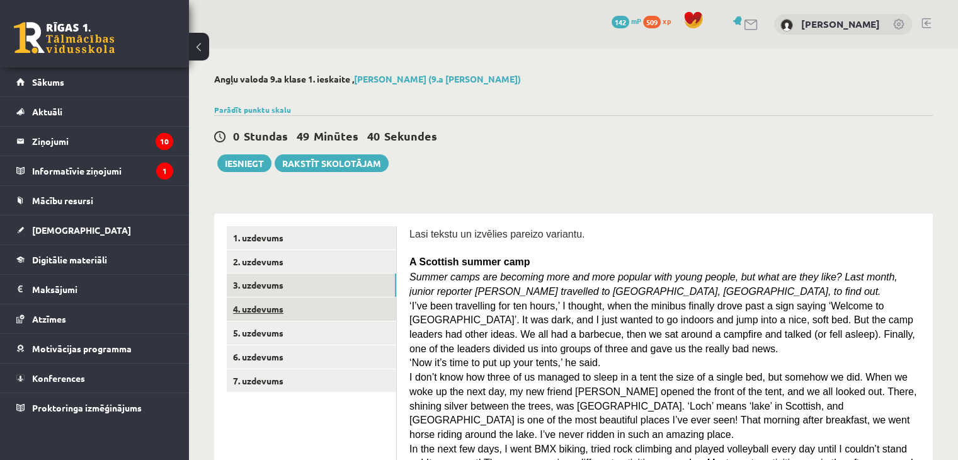
click at [261, 312] on link "4. uzdevums" at bounding box center [311, 308] width 169 height 23
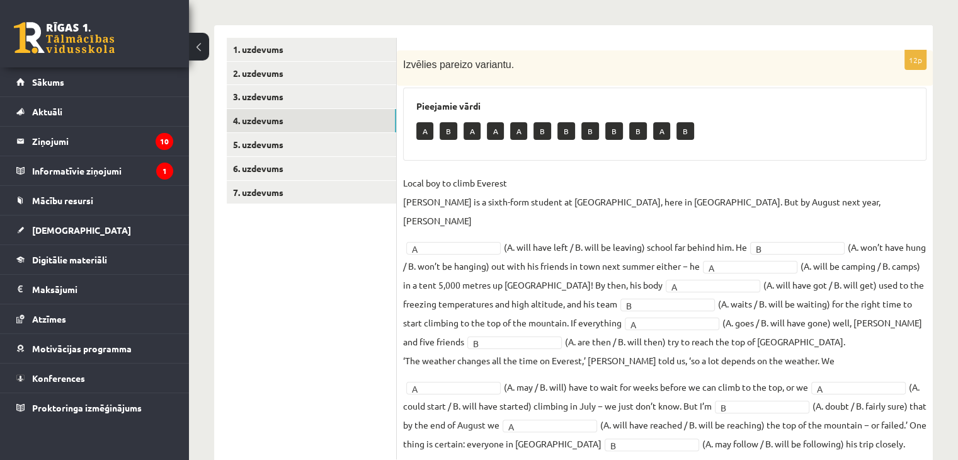
scroll to position [205, 0]
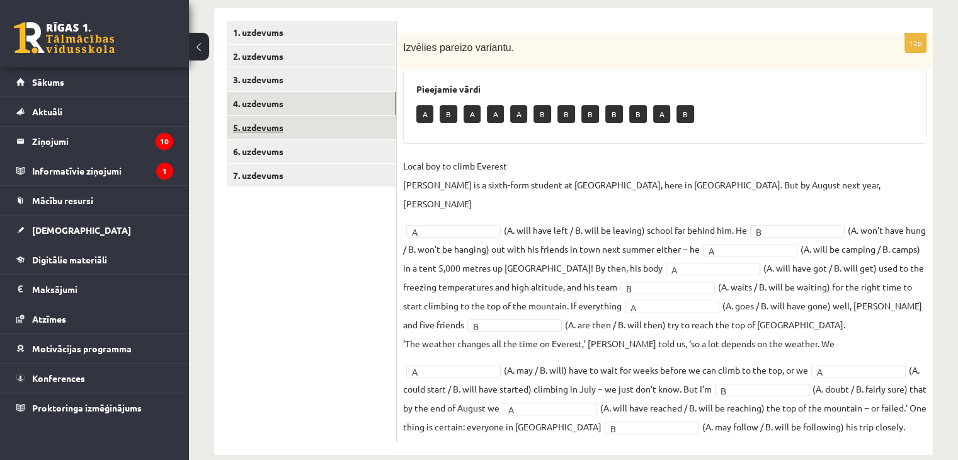
click at [321, 127] on link "5. uzdevums" at bounding box center [311, 127] width 169 height 23
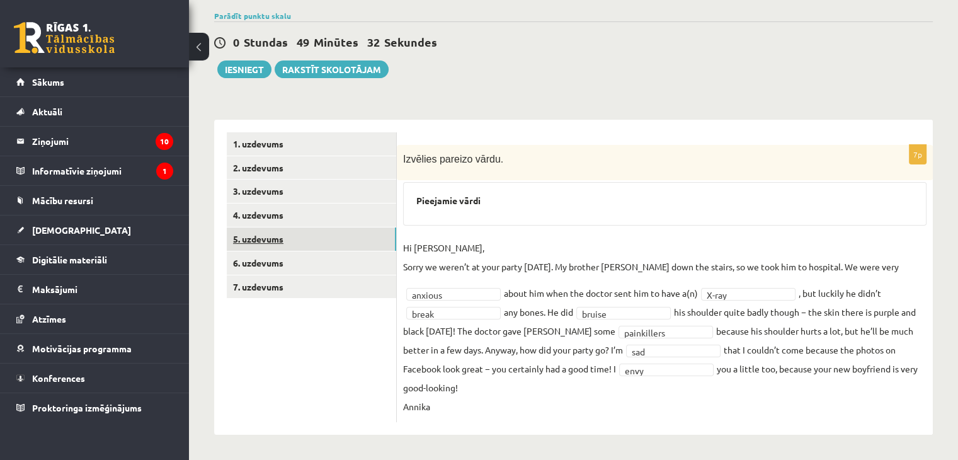
scroll to position [74, 0]
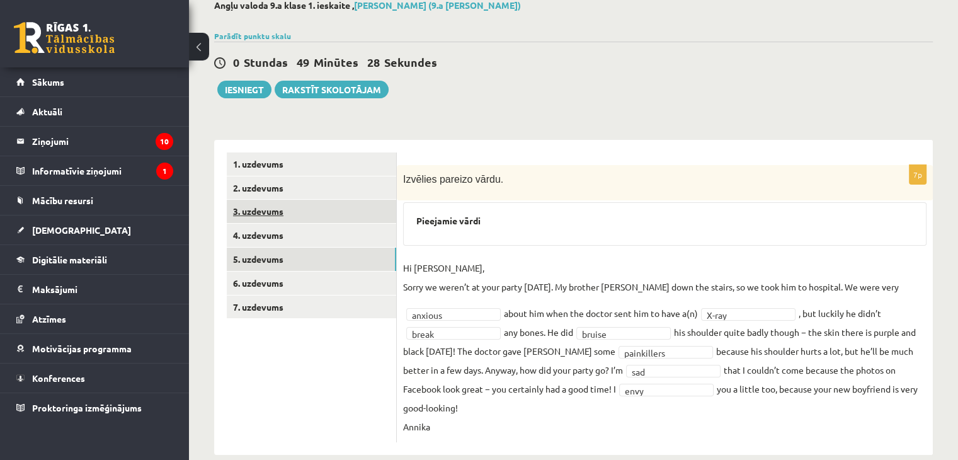
click at [326, 209] on link "3. uzdevums" at bounding box center [311, 211] width 169 height 23
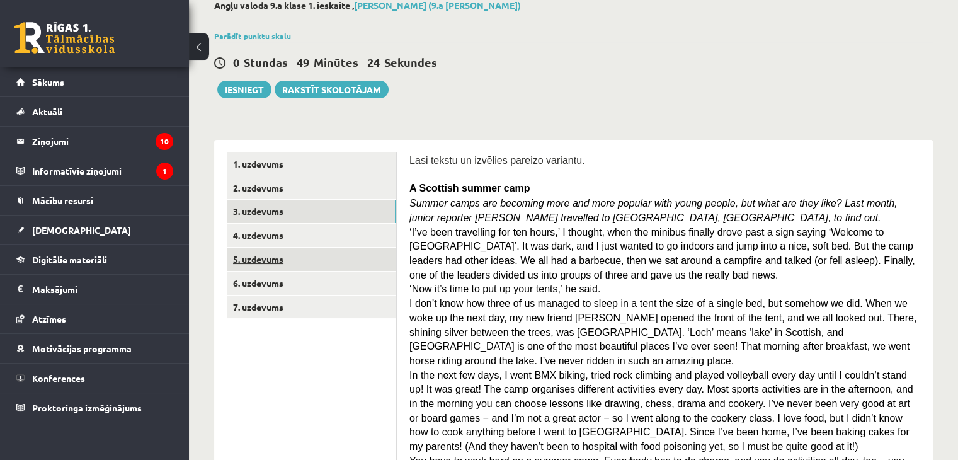
click at [271, 258] on link "5. uzdevums" at bounding box center [311, 259] width 169 height 23
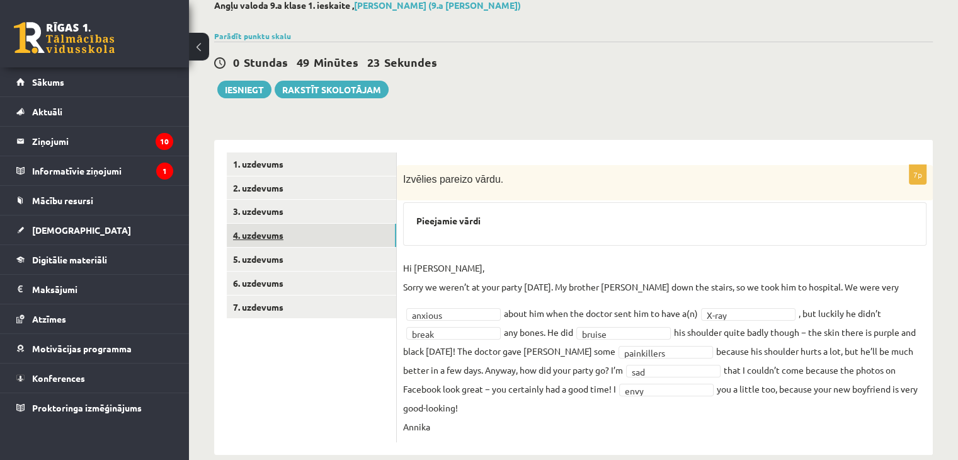
click at [272, 241] on link "4. uzdevums" at bounding box center [311, 235] width 169 height 23
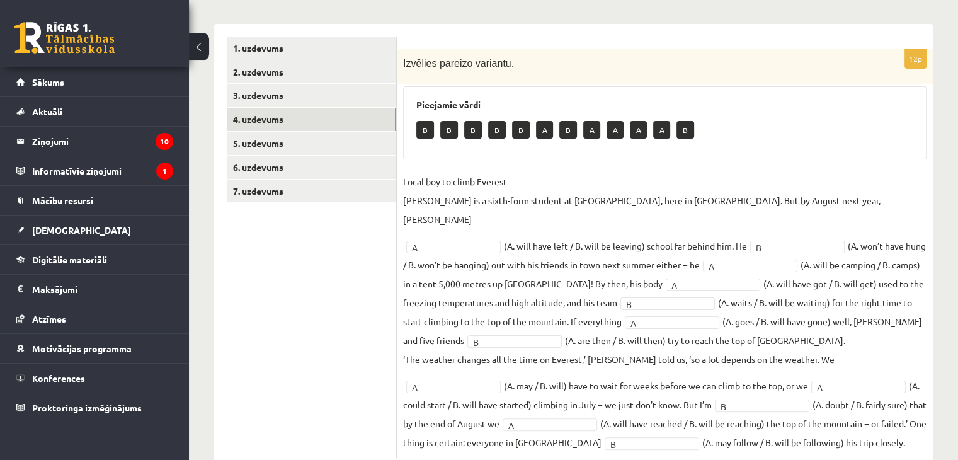
scroll to position [205, 0]
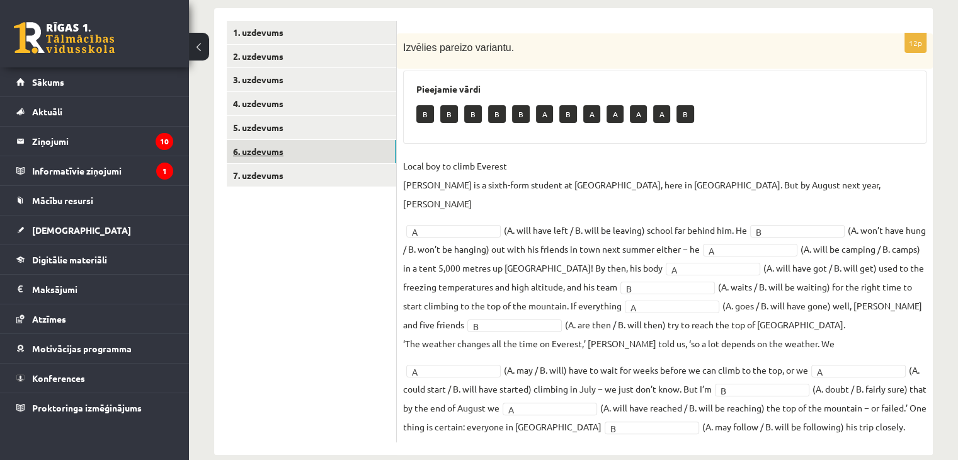
click at [282, 151] on link "6. uzdevums" at bounding box center [311, 151] width 169 height 23
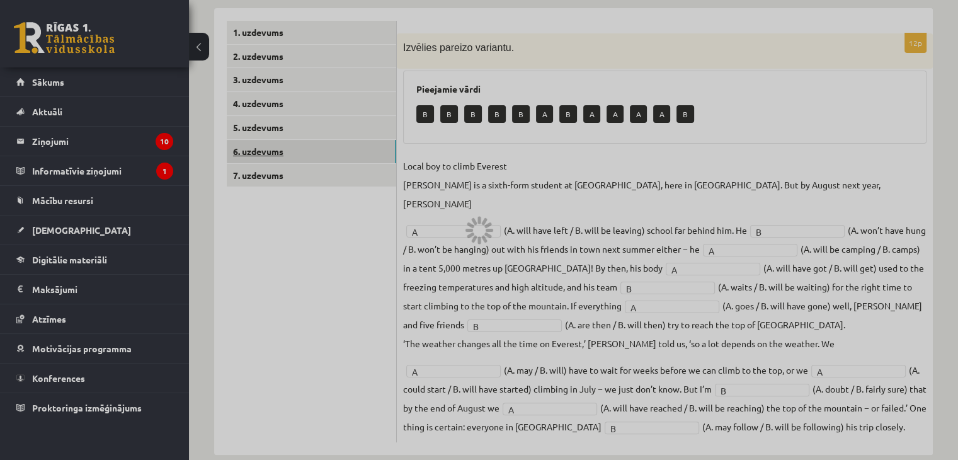
scroll to position [127, 0]
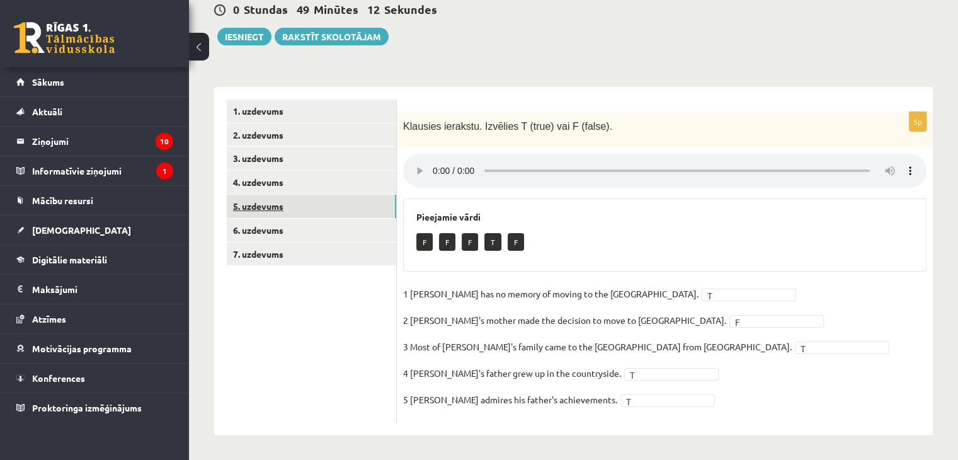
click at [261, 205] on link "5. uzdevums" at bounding box center [311, 206] width 169 height 23
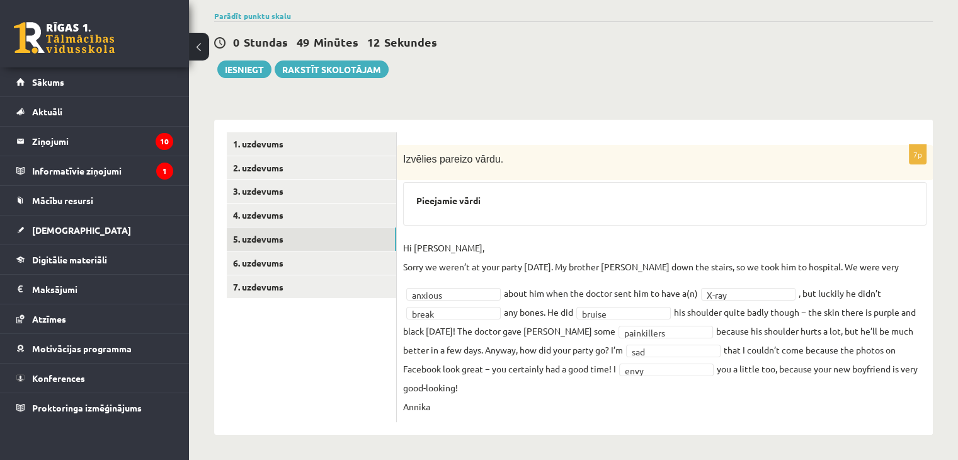
scroll to position [74, 0]
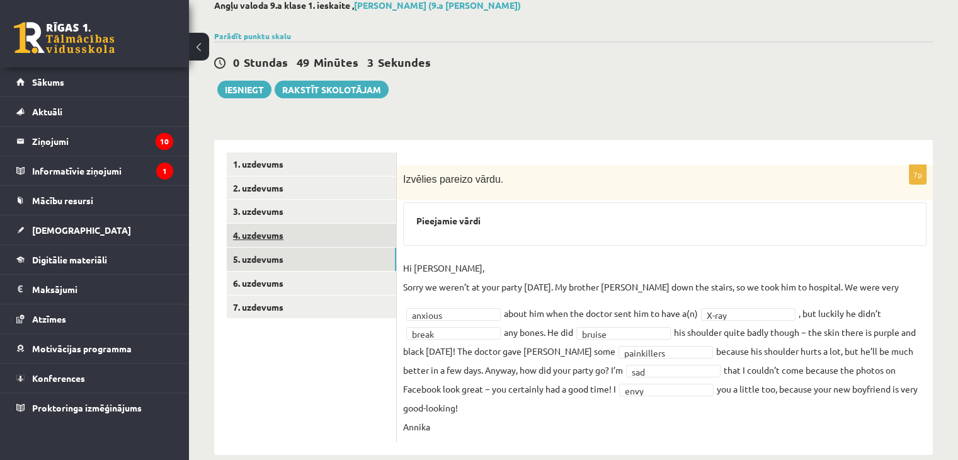
click at [260, 235] on link "4. uzdevums" at bounding box center [311, 235] width 169 height 23
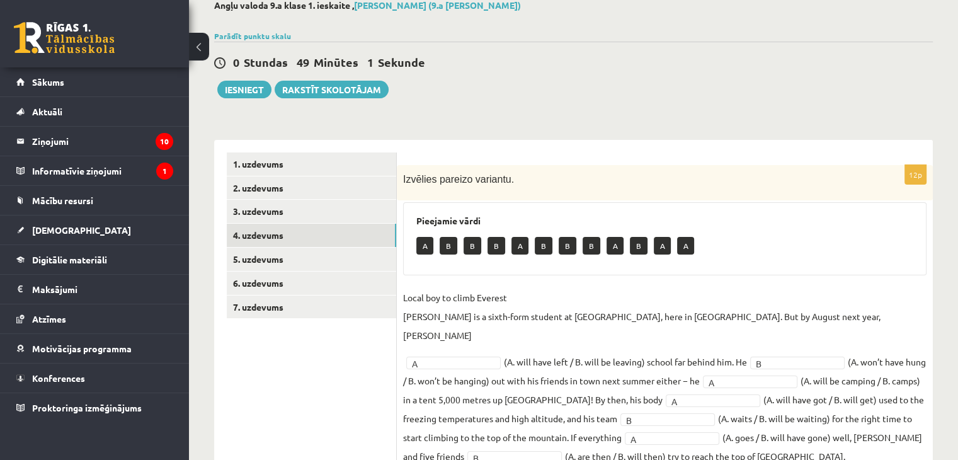
scroll to position [205, 0]
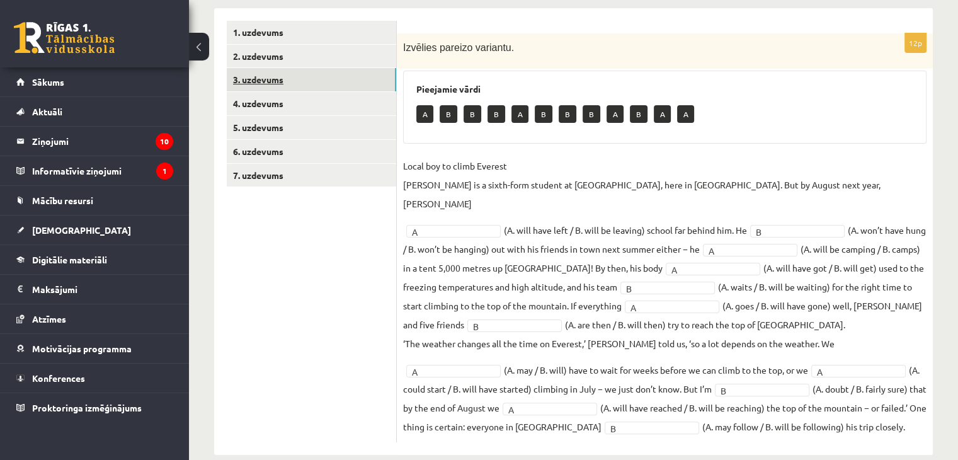
click at [263, 84] on link "3. uzdevums" at bounding box center [311, 79] width 169 height 23
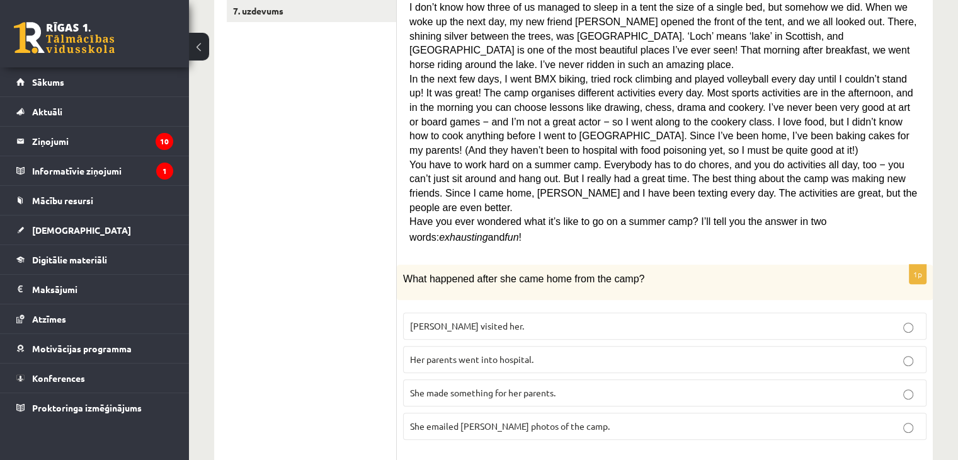
scroll to position [0, 0]
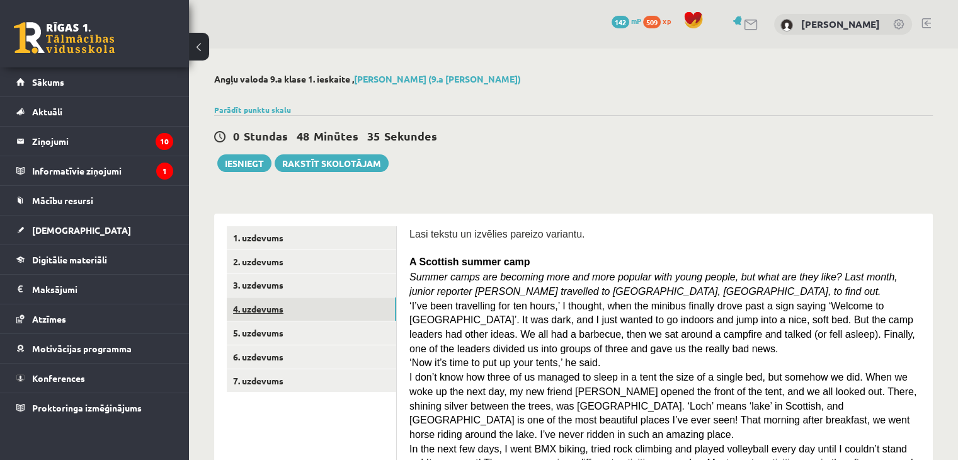
click at [265, 306] on link "4. uzdevums" at bounding box center [311, 308] width 169 height 23
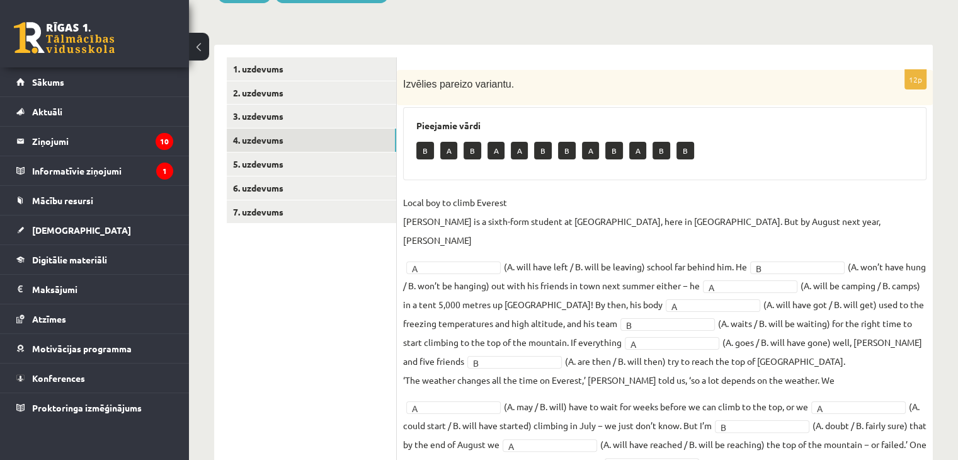
scroll to position [205, 0]
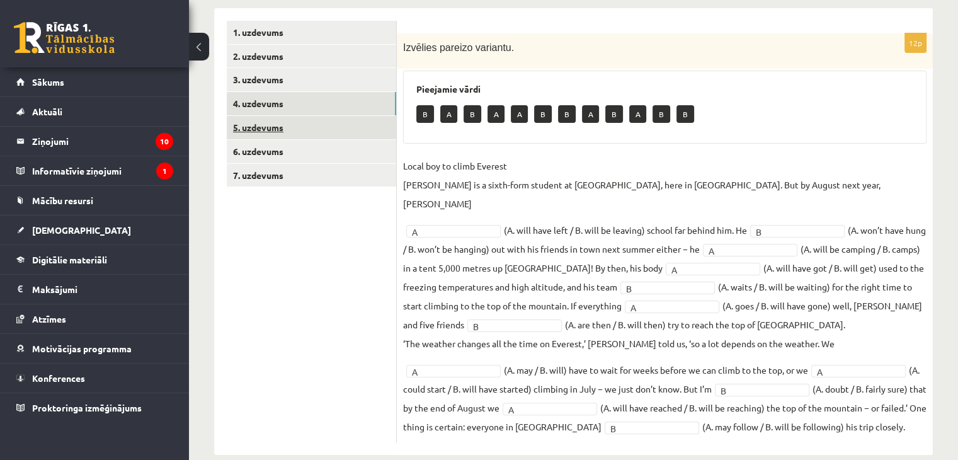
click at [242, 127] on link "5. uzdevums" at bounding box center [311, 127] width 169 height 23
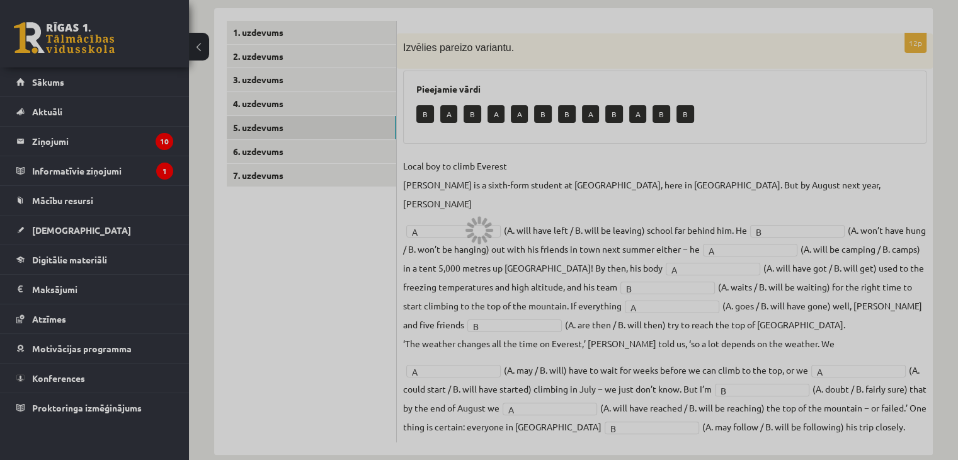
scroll to position [74, 0]
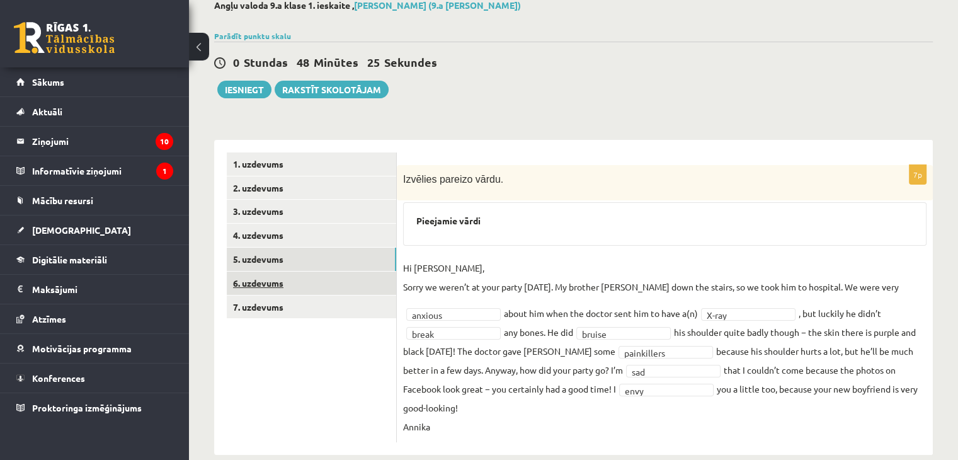
click at [278, 284] on link "6. uzdevums" at bounding box center [311, 283] width 169 height 23
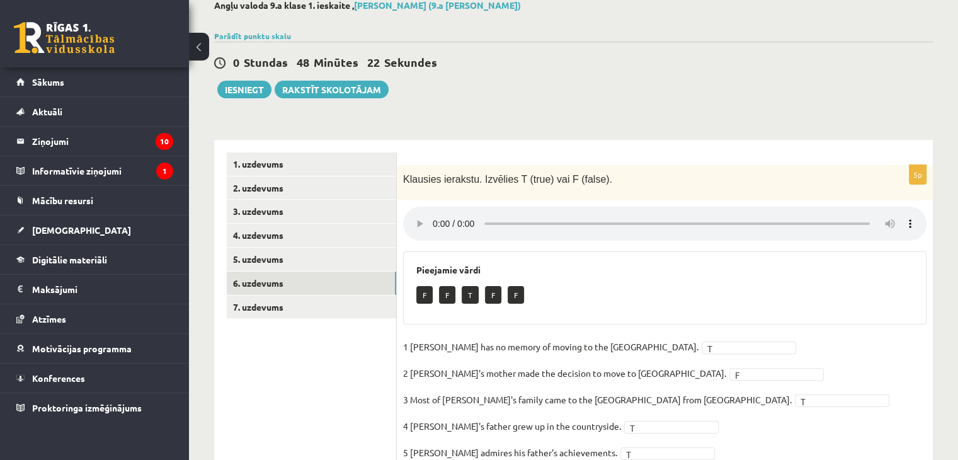
scroll to position [127, 0]
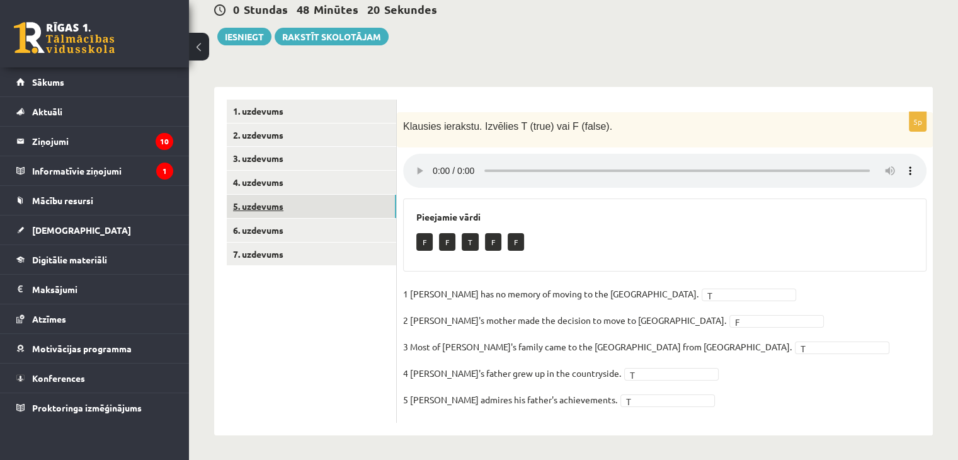
click at [311, 210] on link "5. uzdevums" at bounding box center [311, 206] width 169 height 23
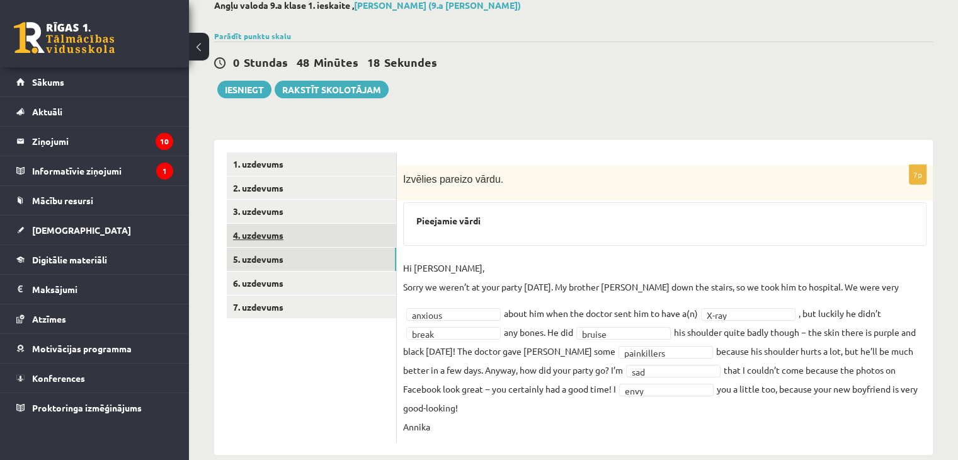
click at [305, 236] on link "4. uzdevums" at bounding box center [311, 235] width 169 height 23
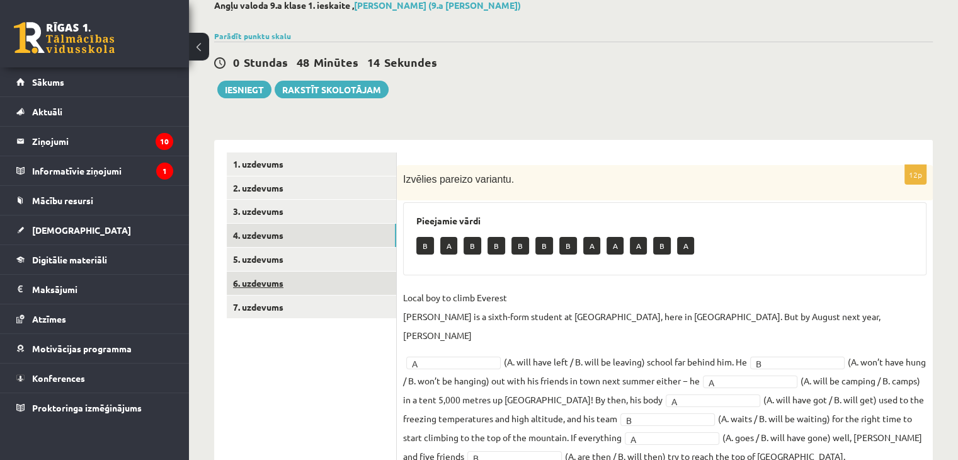
click at [285, 285] on link "6. uzdevums" at bounding box center [311, 283] width 169 height 23
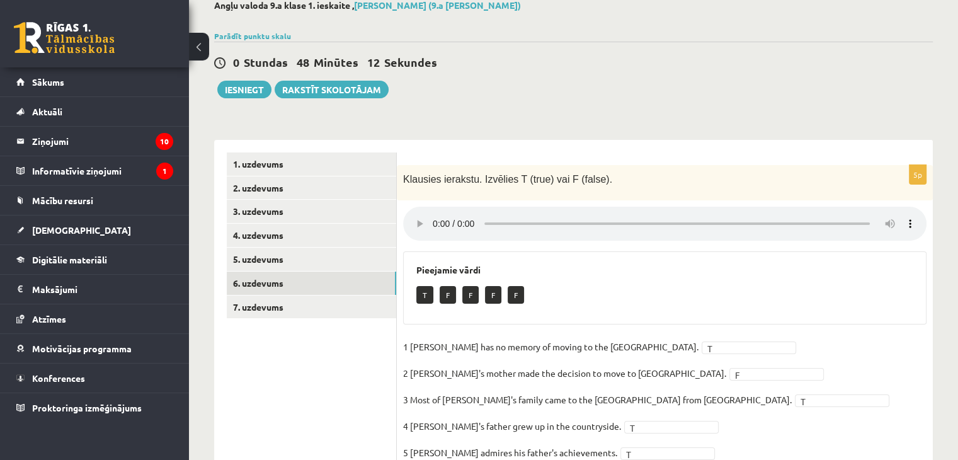
scroll to position [127, 0]
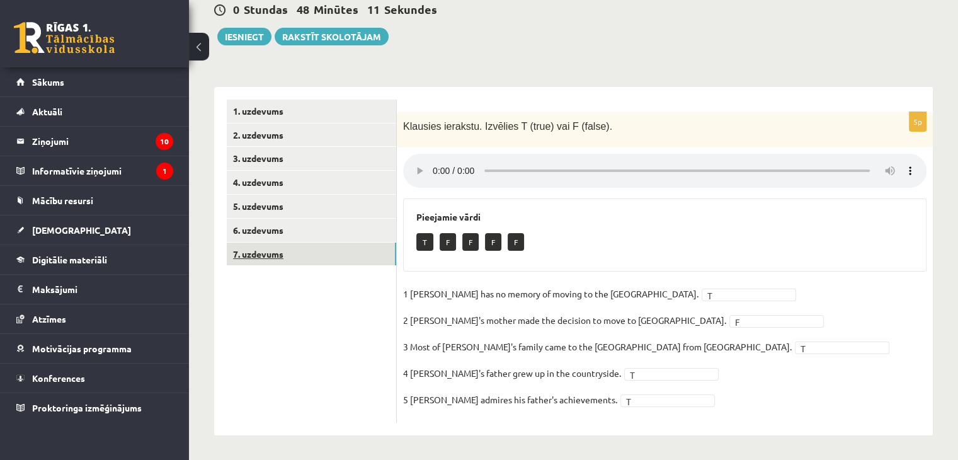
click at [270, 260] on link "7. uzdevums" at bounding box center [311, 254] width 169 height 23
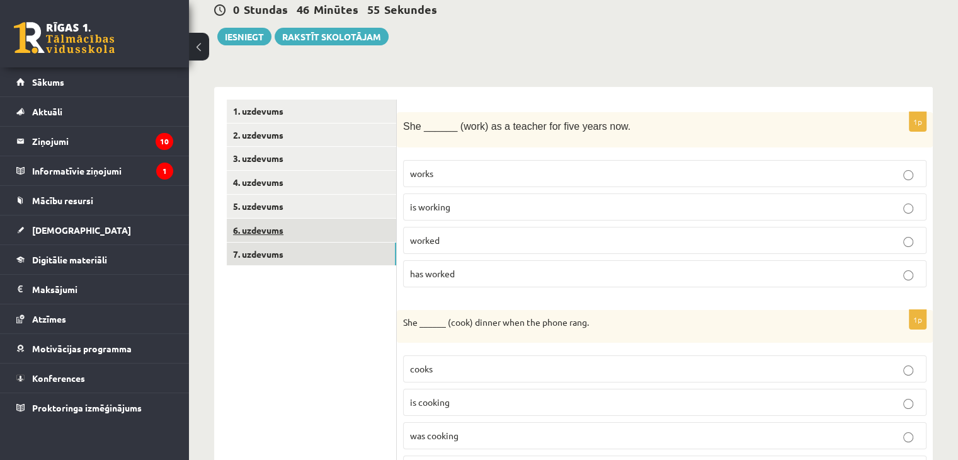
click at [295, 229] on link "6. uzdevums" at bounding box center [311, 230] width 169 height 23
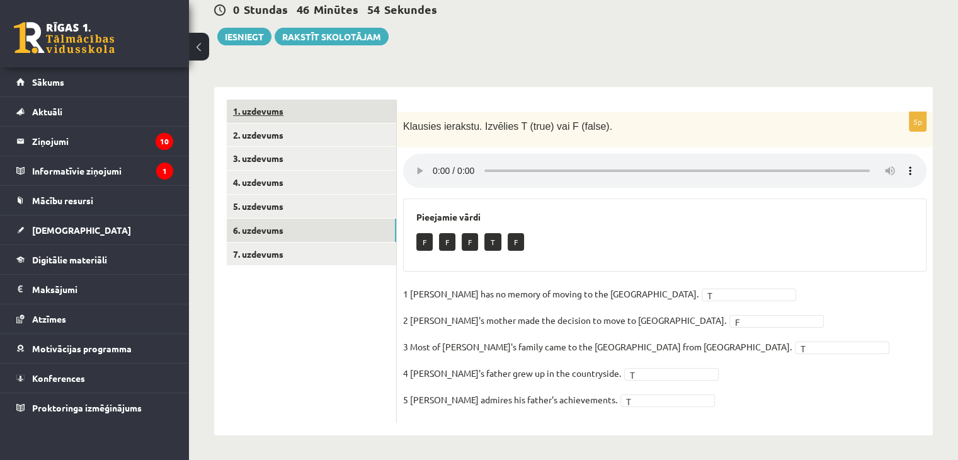
click at [301, 106] on link "1. uzdevums" at bounding box center [311, 111] width 169 height 23
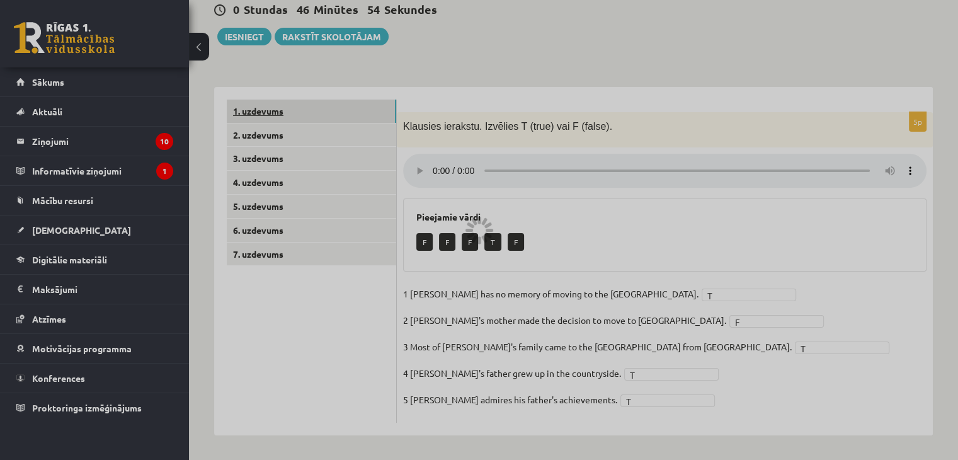
scroll to position [92, 0]
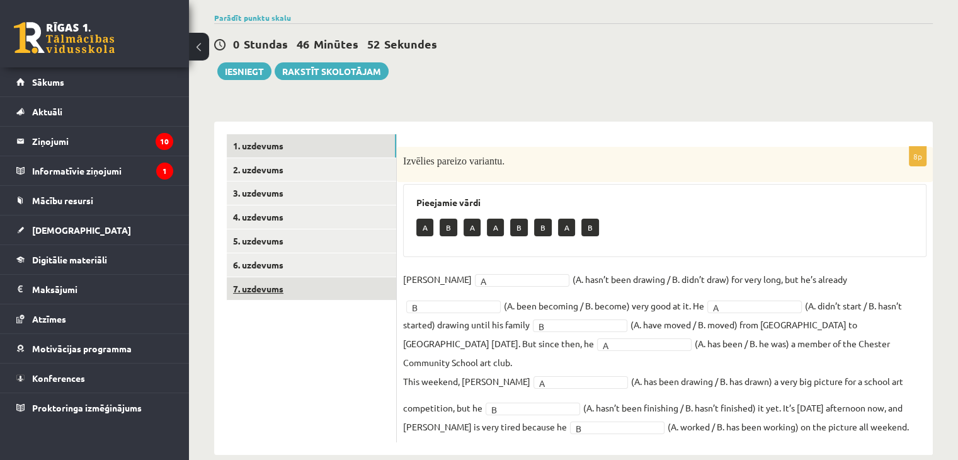
click at [311, 287] on link "7. uzdevums" at bounding box center [311, 288] width 169 height 23
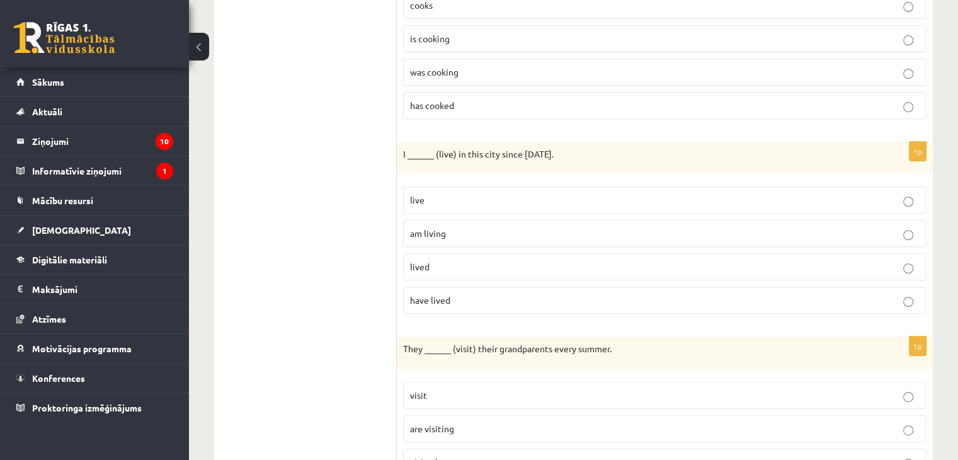
scroll to position [0, 0]
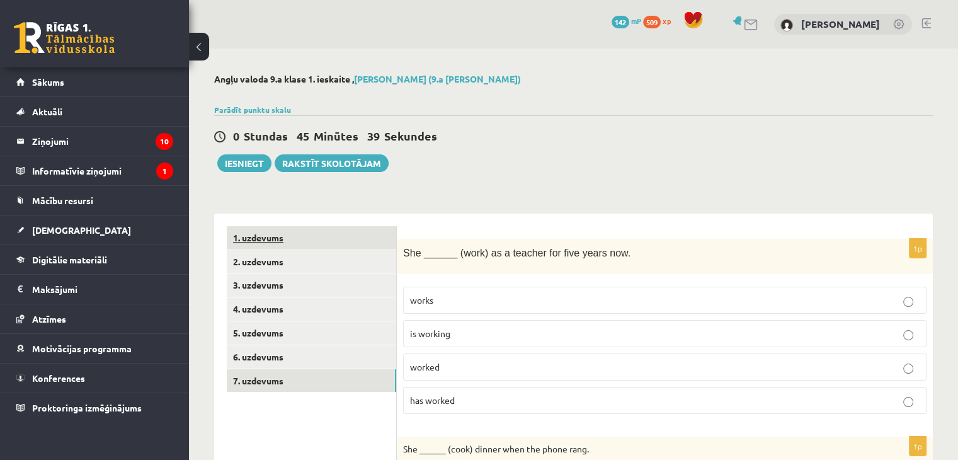
click at [282, 238] on link "1. uzdevums" at bounding box center [311, 237] width 169 height 23
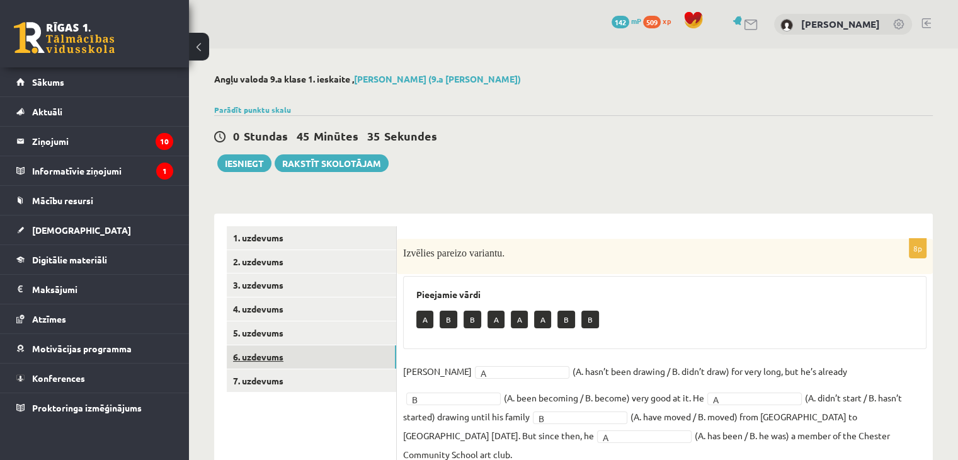
click at [272, 358] on link "6. uzdevums" at bounding box center [311, 356] width 169 height 23
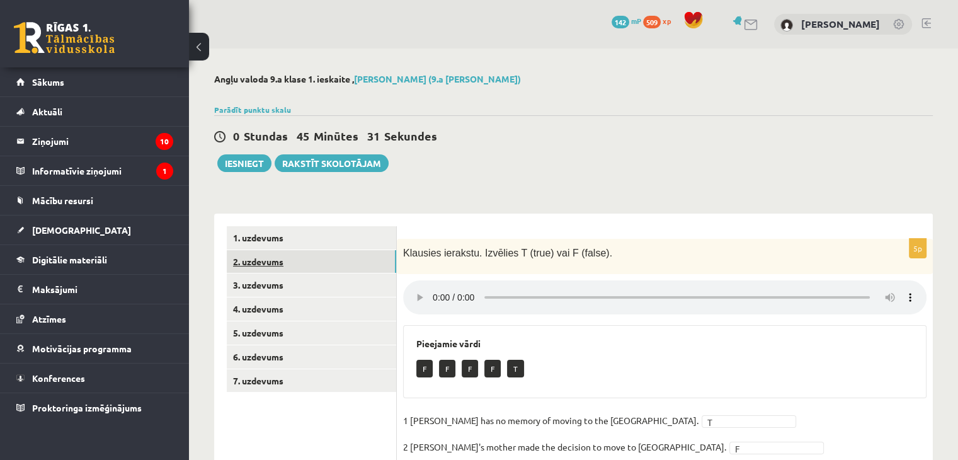
click at [277, 258] on link "2. uzdevums" at bounding box center [311, 261] width 169 height 23
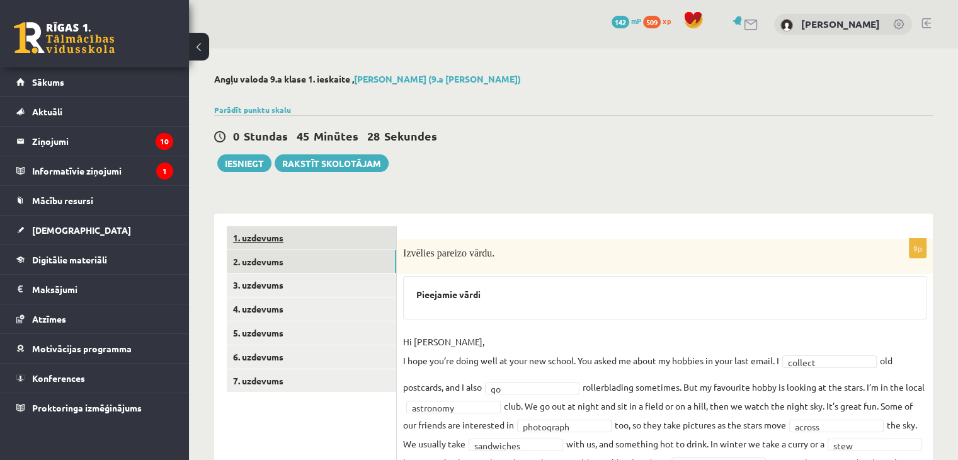
click at [288, 238] on link "1. uzdevums" at bounding box center [311, 237] width 169 height 23
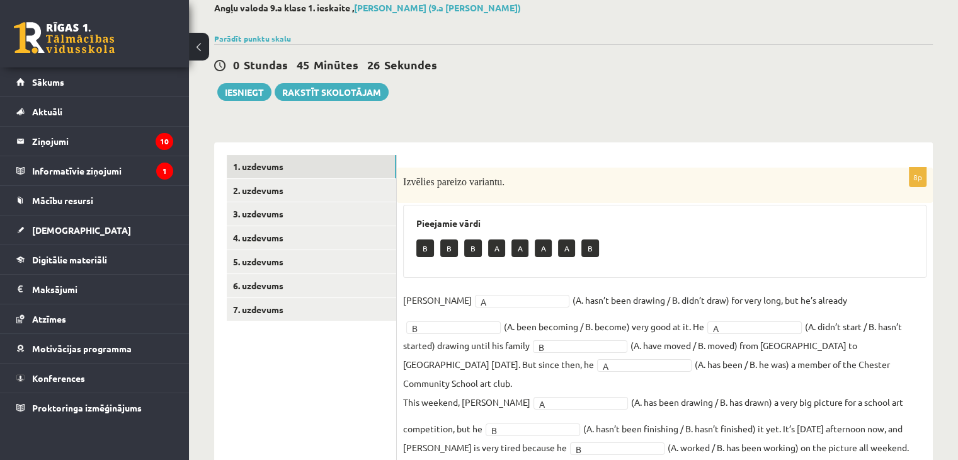
scroll to position [92, 0]
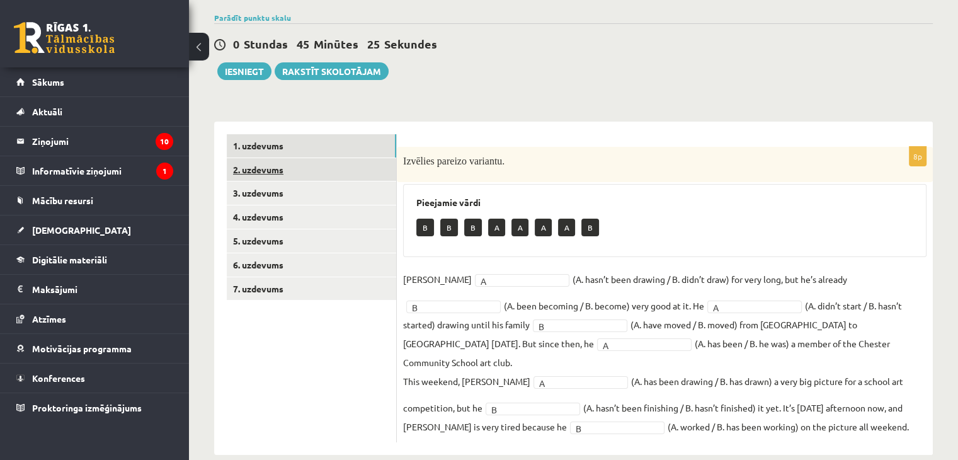
click at [247, 168] on link "2. uzdevums" at bounding box center [311, 169] width 169 height 23
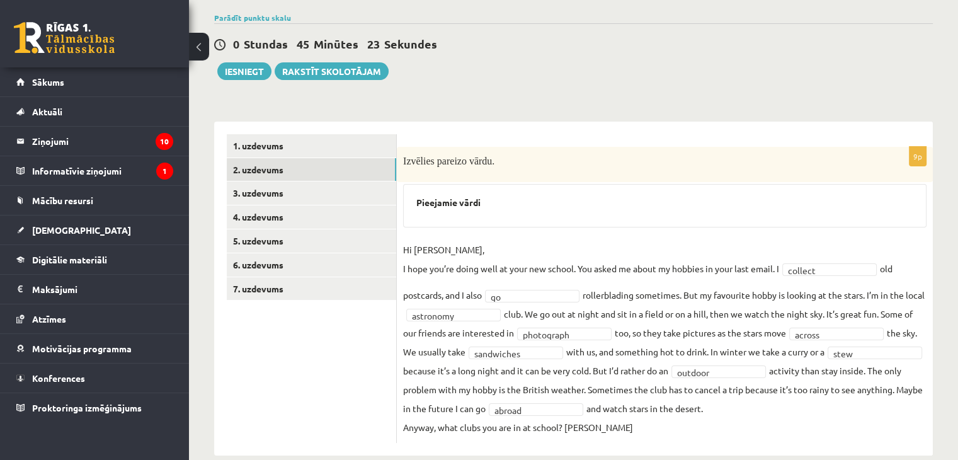
scroll to position [112, 0]
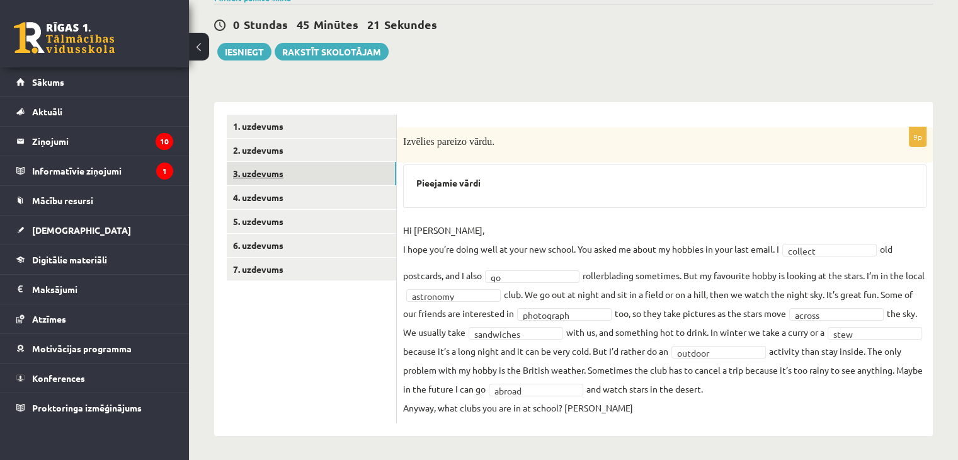
click at [270, 172] on link "3. uzdevums" at bounding box center [311, 173] width 169 height 23
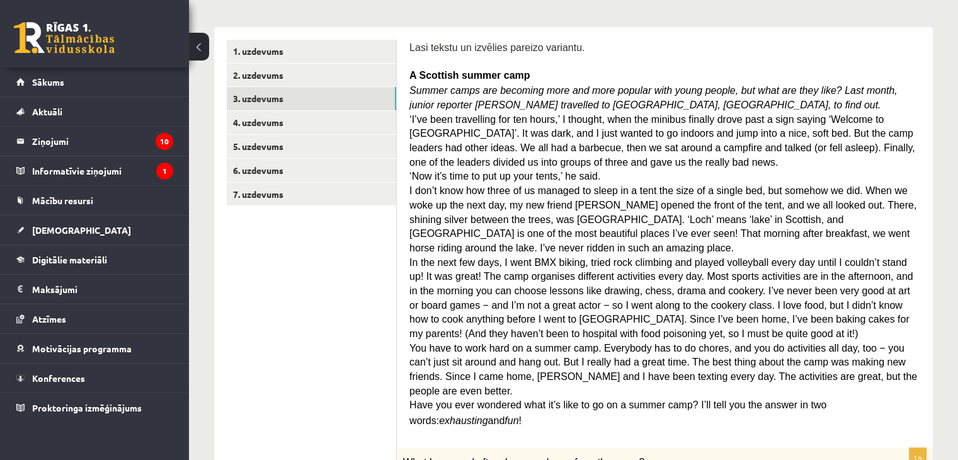
scroll to position [0, 0]
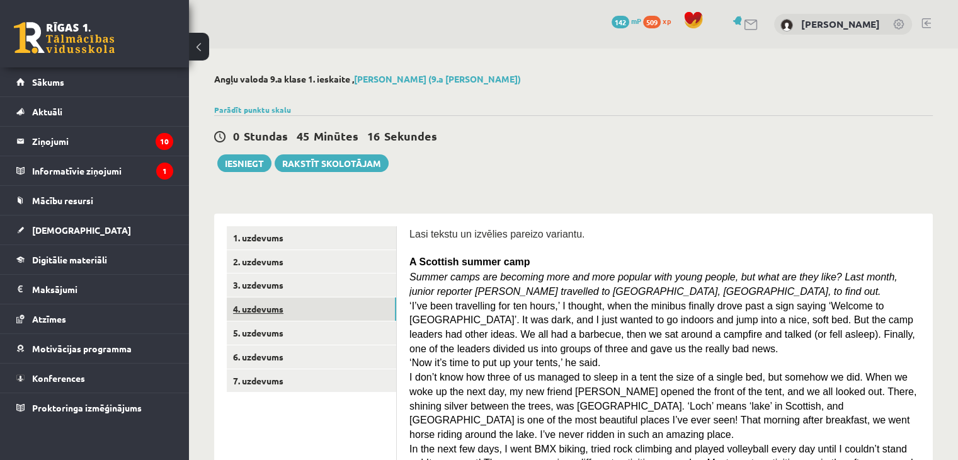
click at [289, 308] on link "4. uzdevums" at bounding box center [311, 308] width 169 height 23
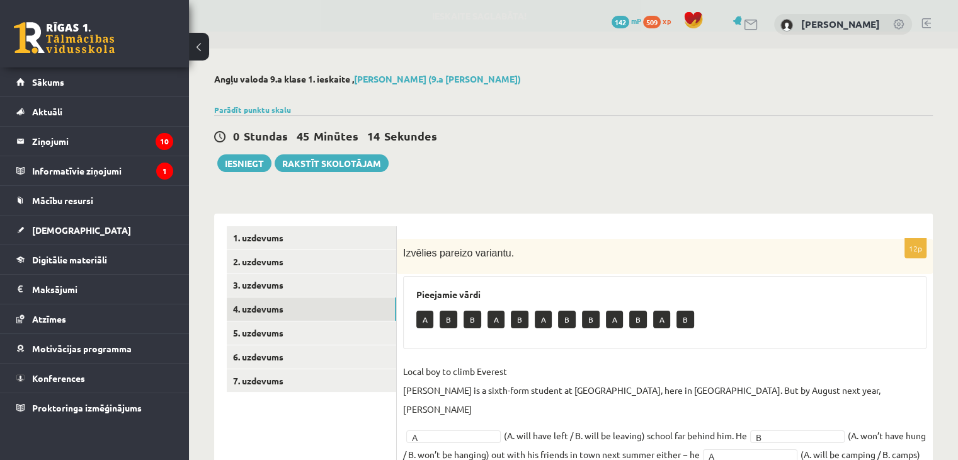
scroll to position [205, 0]
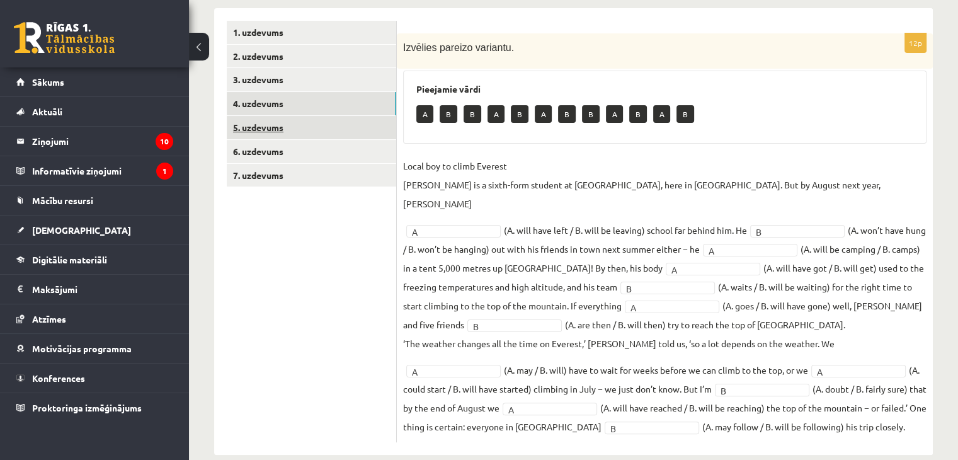
click at [278, 125] on link "5. uzdevums" at bounding box center [311, 127] width 169 height 23
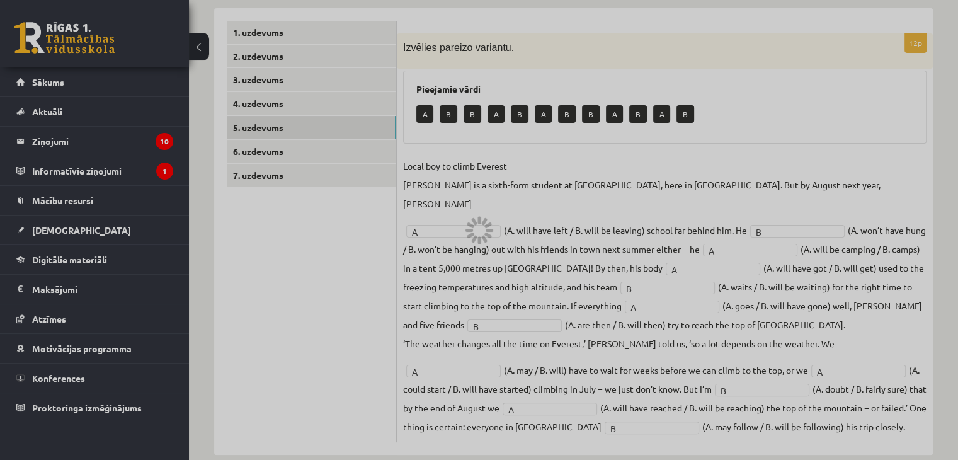
scroll to position [74, 0]
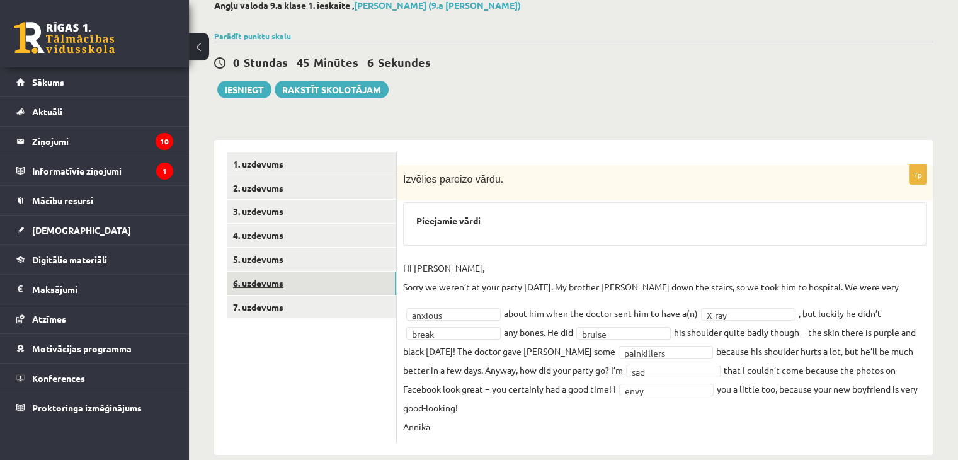
click at [250, 283] on link "6. uzdevums" at bounding box center [311, 283] width 169 height 23
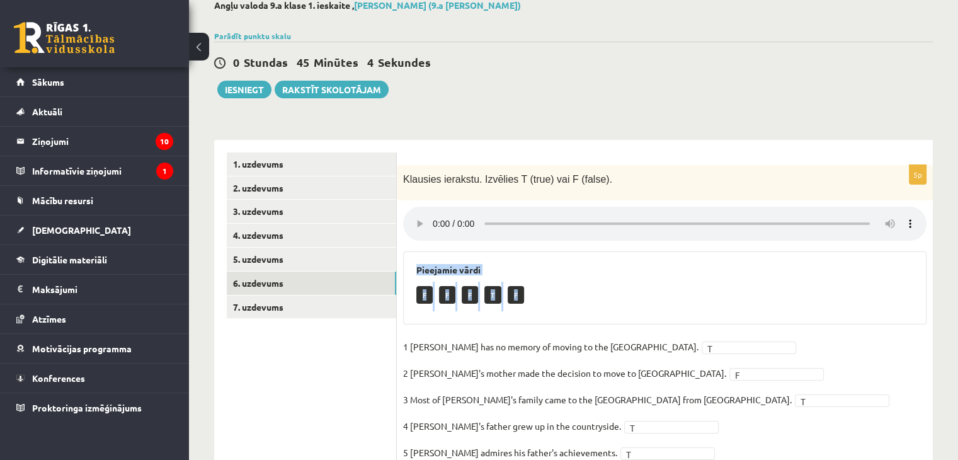
drag, startPoint x: 955, startPoint y: 169, endPoint x: 967, endPoint y: 297, distance: 129.1
click at [958, 297] on html "0 Dāvanas 142 mP 509 xp [PERSON_NAME] Sākums Aktuāli Kā mācīties [PERSON_NAME] …" at bounding box center [479, 156] width 958 height 460
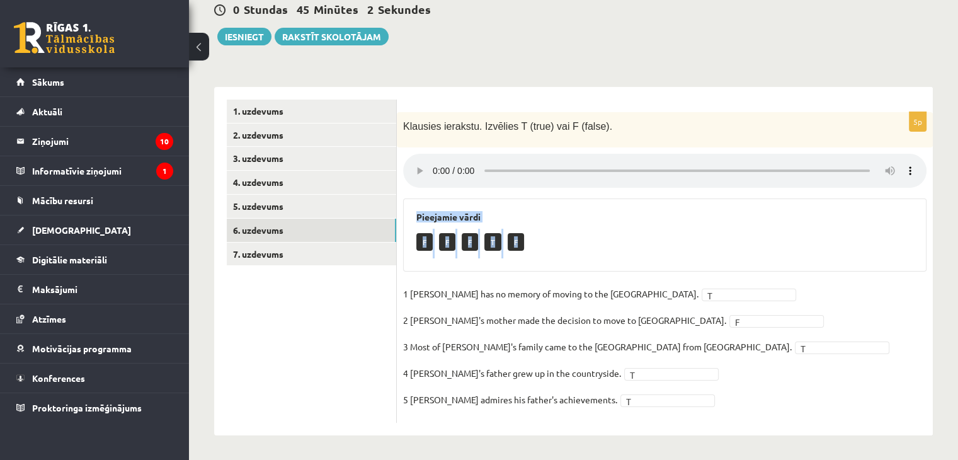
click at [863, 66] on div "**********" at bounding box center [573, 191] width 769 height 539
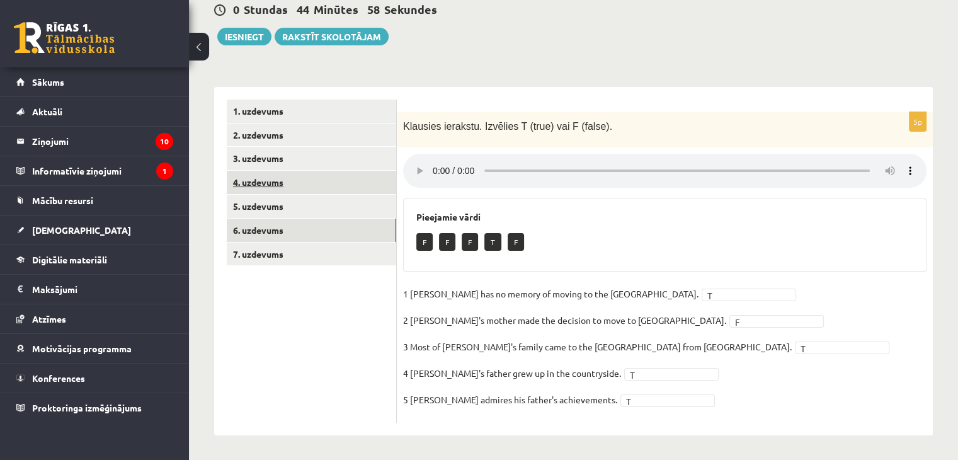
click at [277, 187] on link "4. uzdevums" at bounding box center [311, 182] width 169 height 23
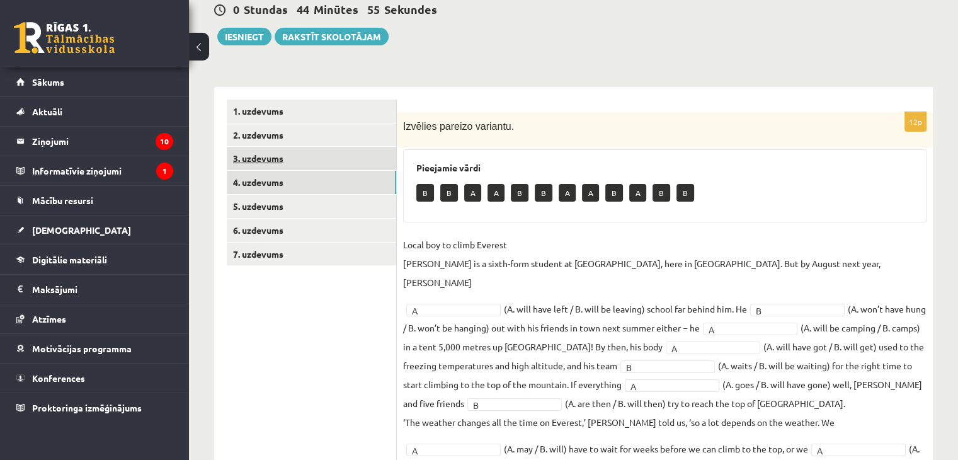
click at [274, 159] on link "3. uzdevums" at bounding box center [311, 158] width 169 height 23
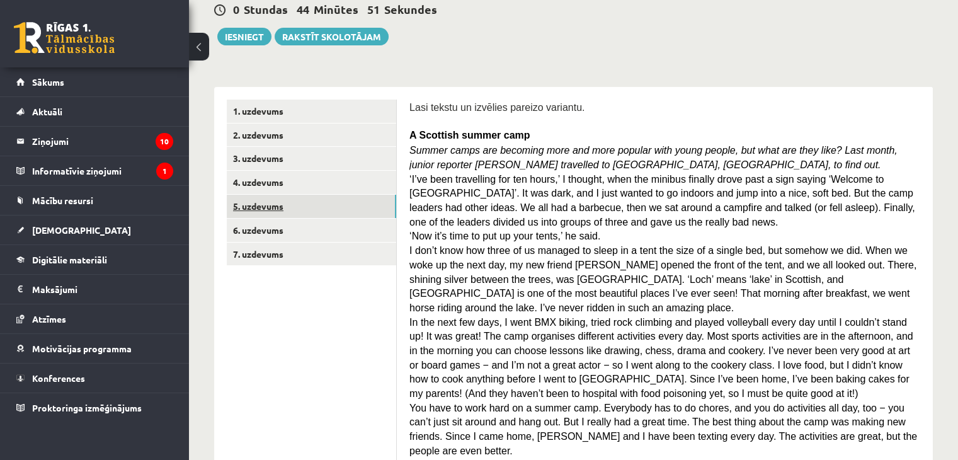
click at [267, 202] on link "5. uzdevums" at bounding box center [311, 206] width 169 height 23
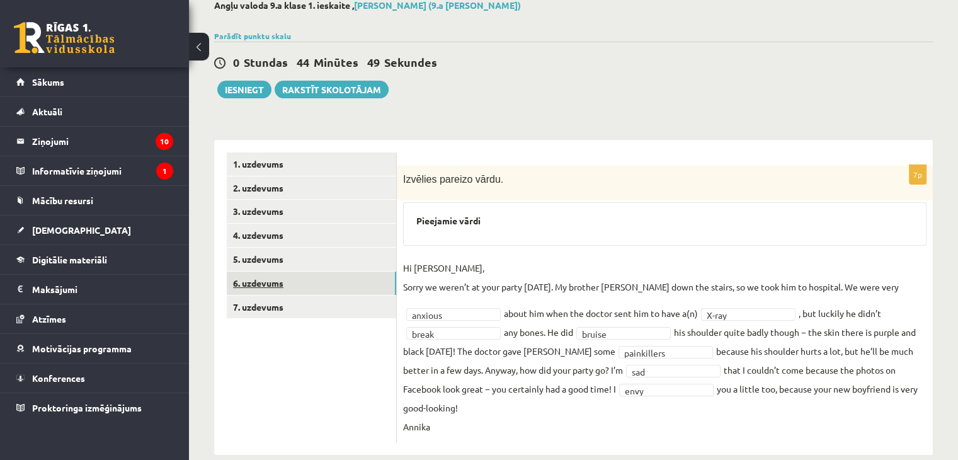
click at [274, 285] on link "6. uzdevums" at bounding box center [311, 283] width 169 height 23
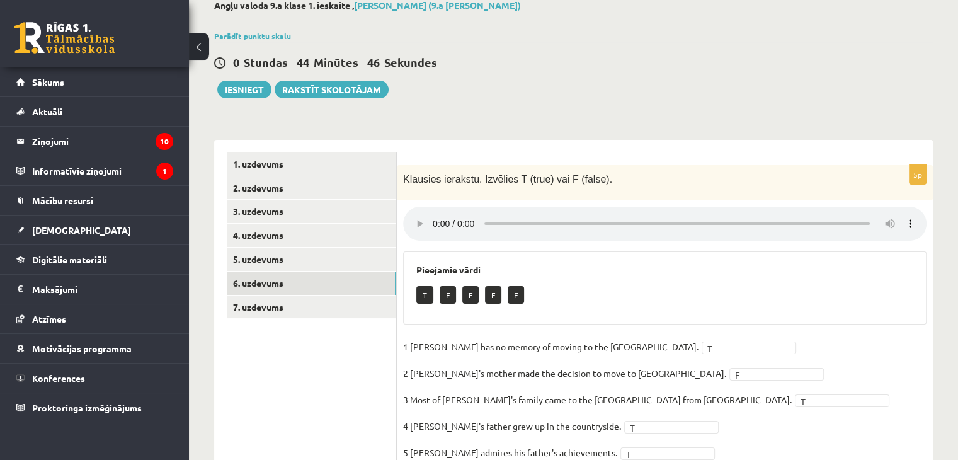
scroll to position [127, 0]
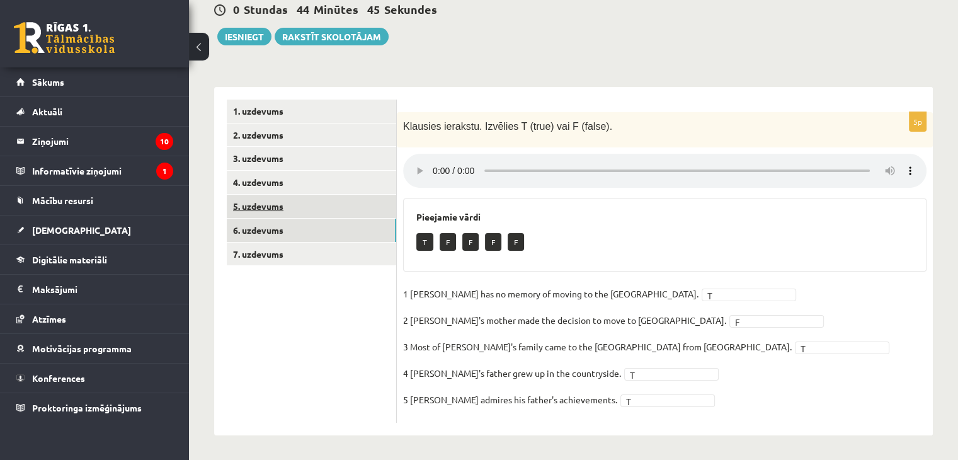
click at [328, 200] on link "5. uzdevums" at bounding box center [311, 206] width 169 height 23
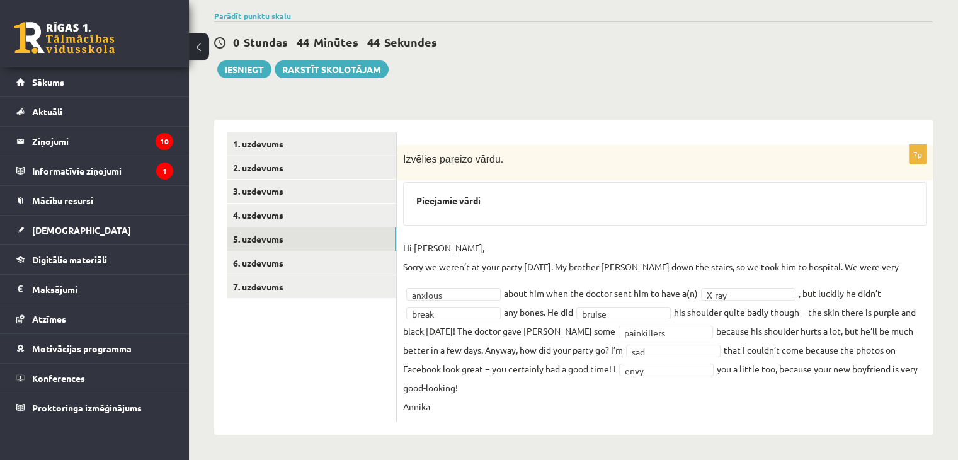
scroll to position [74, 0]
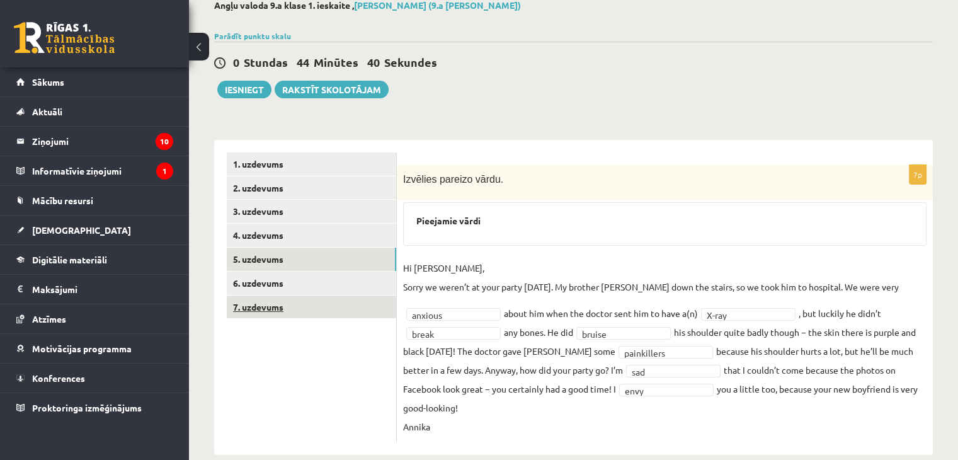
click at [266, 309] on link "7. uzdevums" at bounding box center [311, 306] width 169 height 23
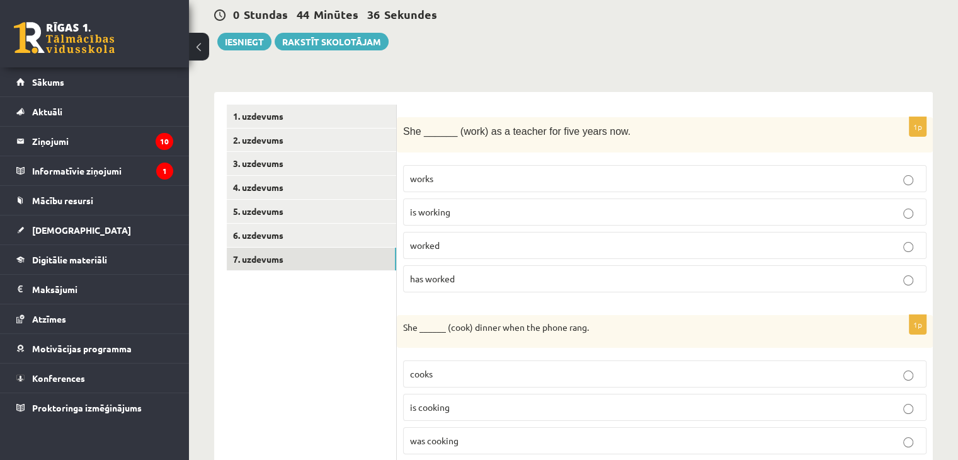
scroll to position [127, 0]
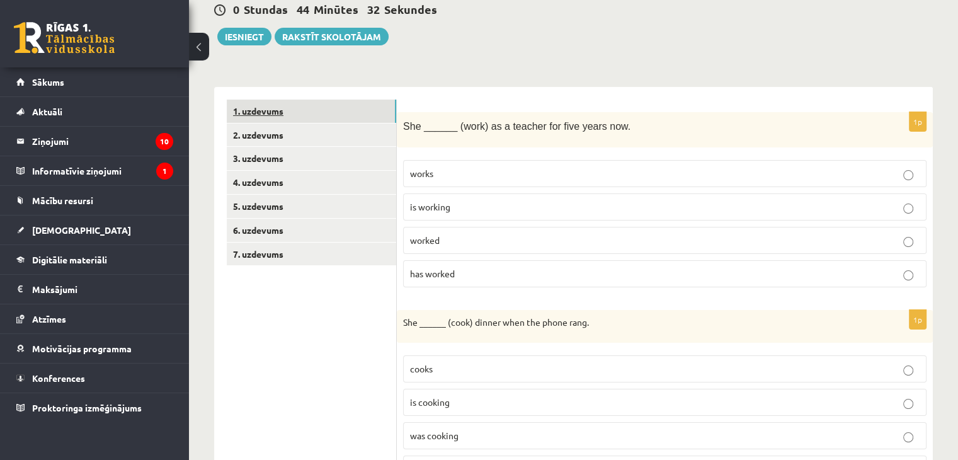
click at [275, 117] on link "1. uzdevums" at bounding box center [311, 111] width 169 height 23
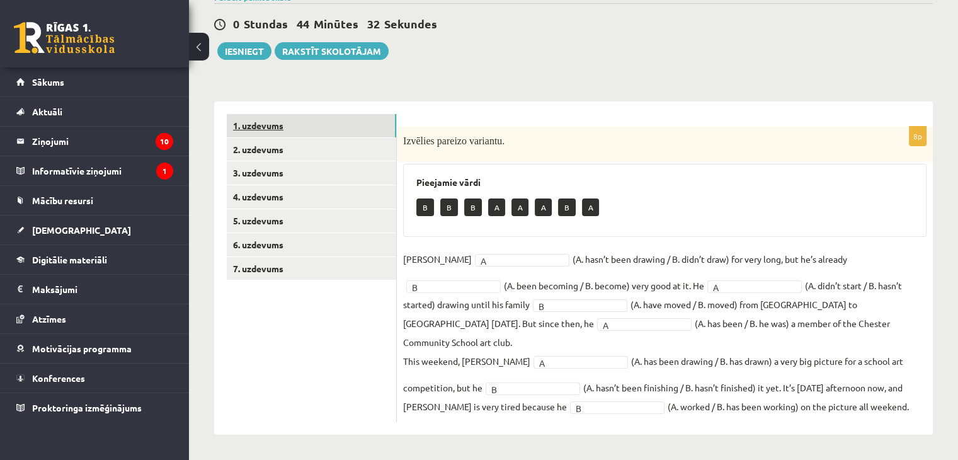
scroll to position [92, 0]
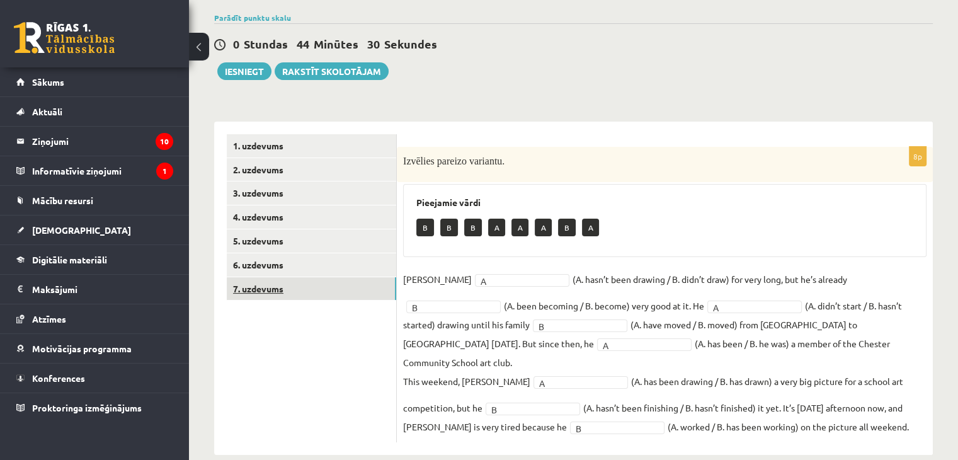
click at [283, 295] on link "7. uzdevums" at bounding box center [311, 288] width 169 height 23
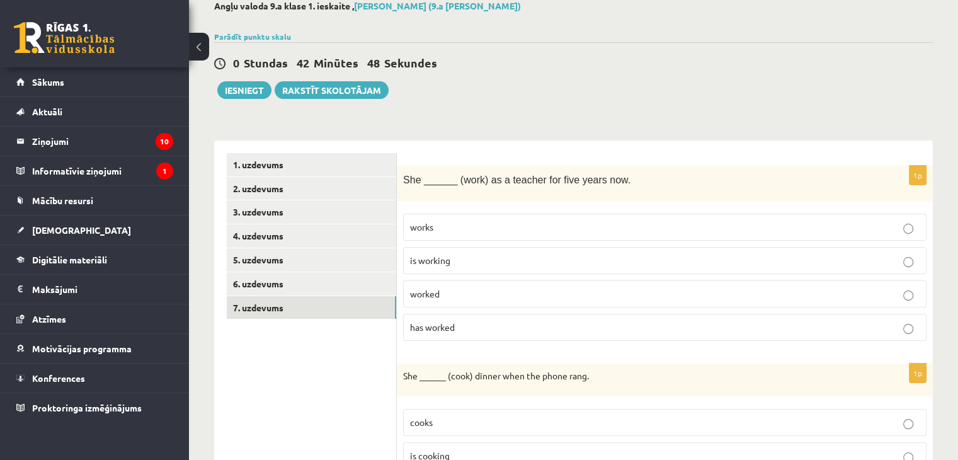
scroll to position [0, 0]
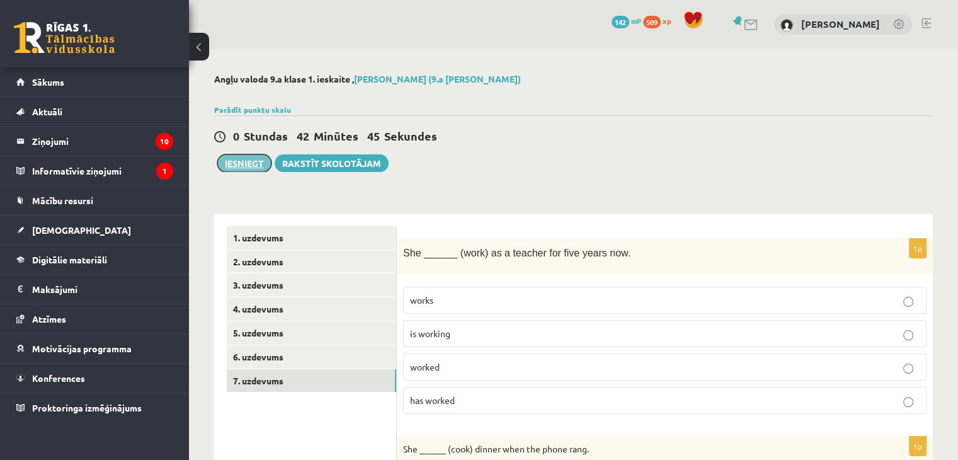
click at [241, 161] on button "Iesniegt" at bounding box center [244, 163] width 54 height 18
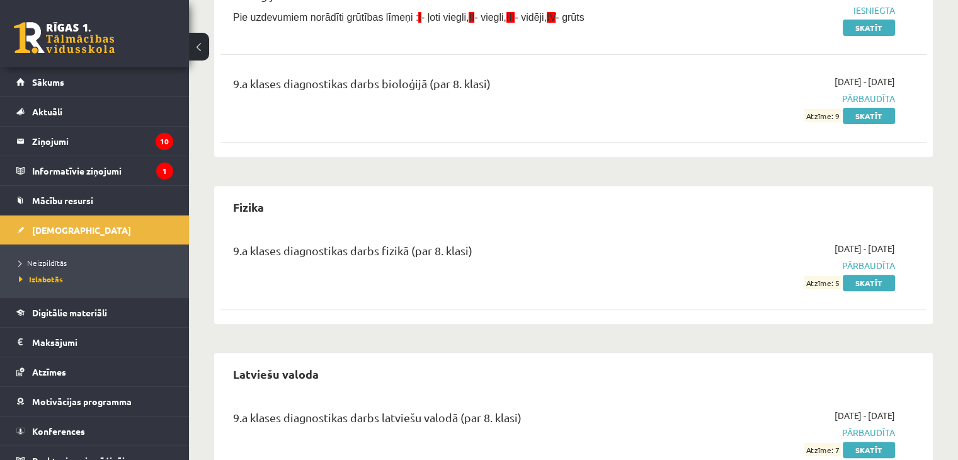
scroll to position [504, 0]
